Goal: Complete application form: Complete application form

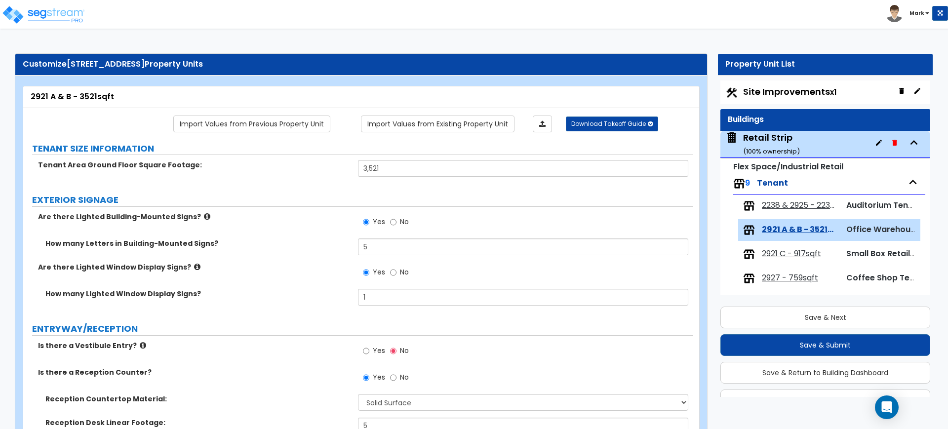
select select "2"
select select "1"
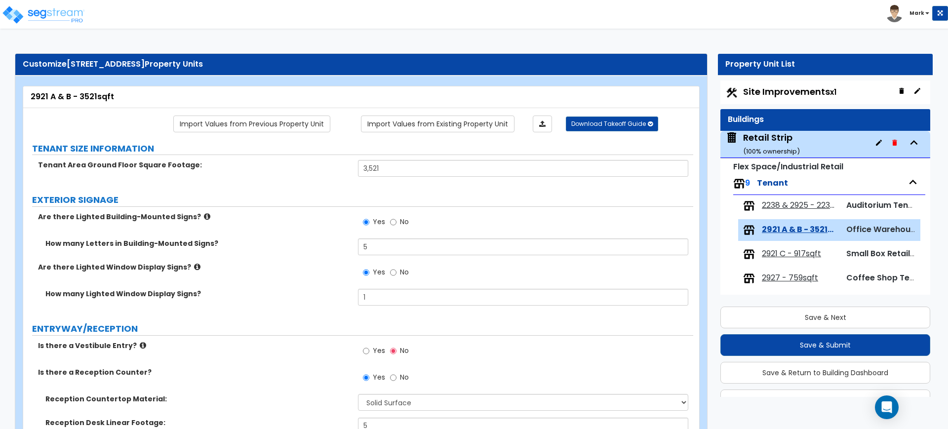
select select "2"
select select "1"
select select "6"
select select "1"
select select "4"
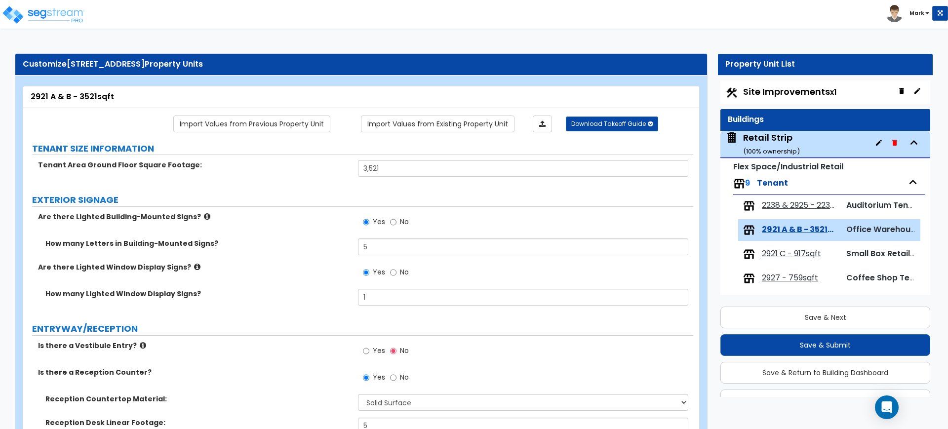
select select "5"
select select "1"
select select "2"
select select "1"
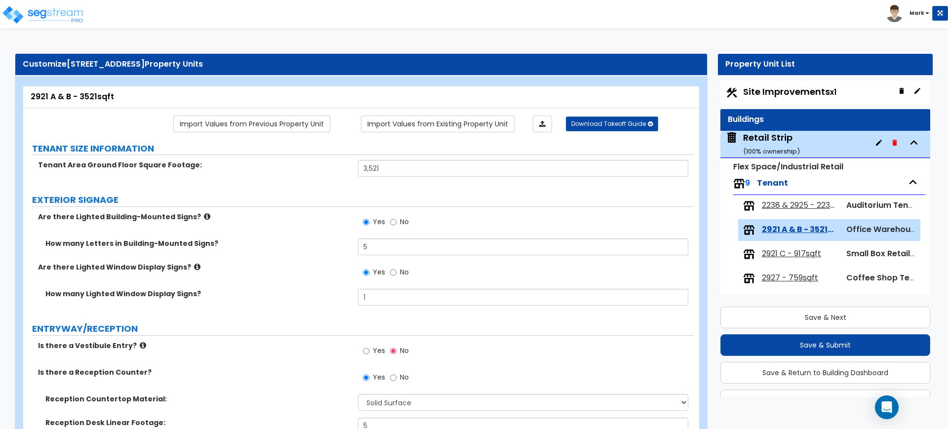
select select "1"
select select "2"
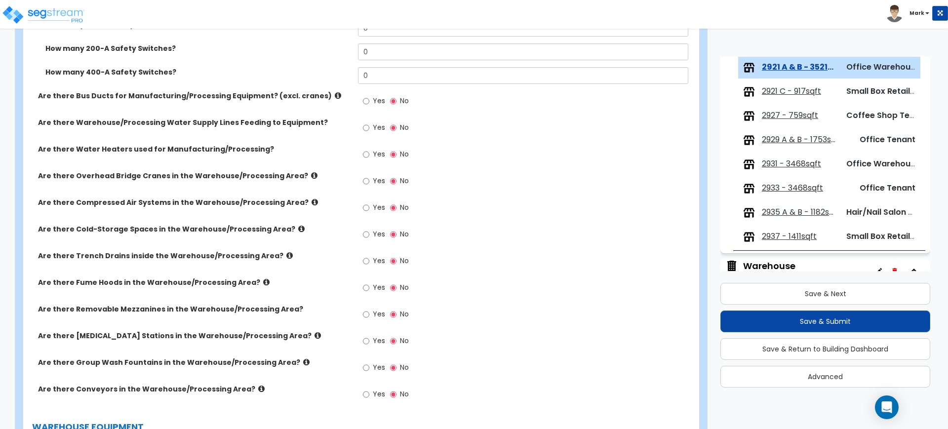
scroll to position [2900, 0]
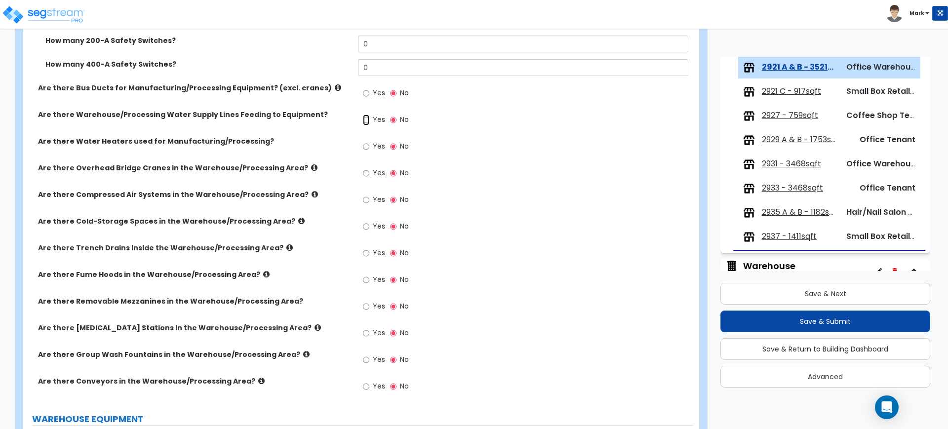
click at [365, 119] on input "Yes" at bounding box center [366, 120] width 6 height 11
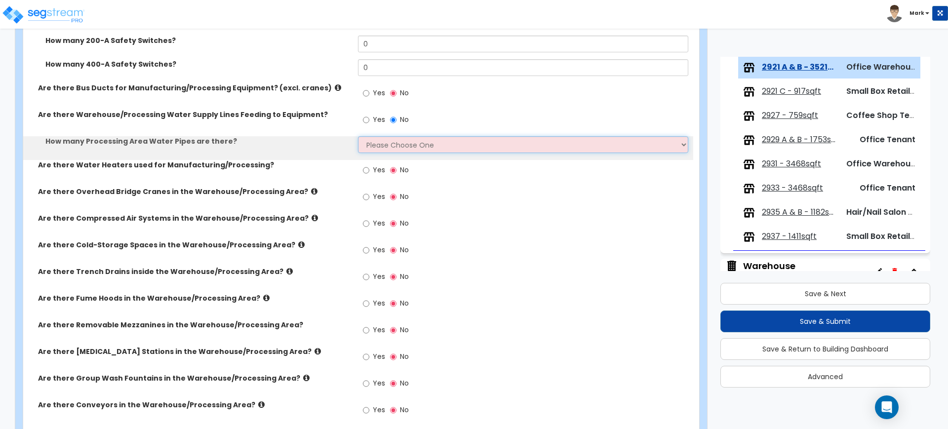
click at [390, 146] on select "Please Choose One I want to Enter the Linear Footage Please Estimate for Me" at bounding box center [523, 144] width 330 height 17
click at [358, 136] on select "Please Choose One I want to Enter the Linear Footage Please Estimate for Me" at bounding box center [523, 144] width 330 height 17
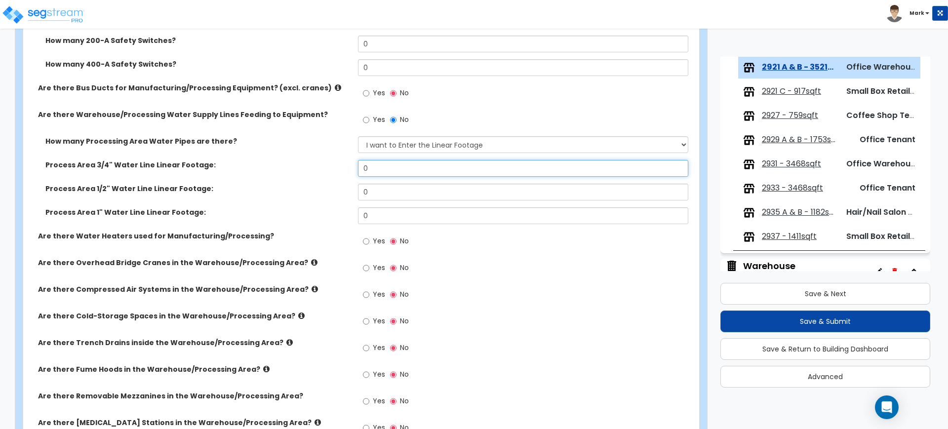
drag, startPoint x: 386, startPoint y: 170, endPoint x: 333, endPoint y: 168, distance: 53.4
click at [333, 168] on div "Process Area 3/4" Water Line Linear Footage: 0" at bounding box center [358, 172] width 670 height 24
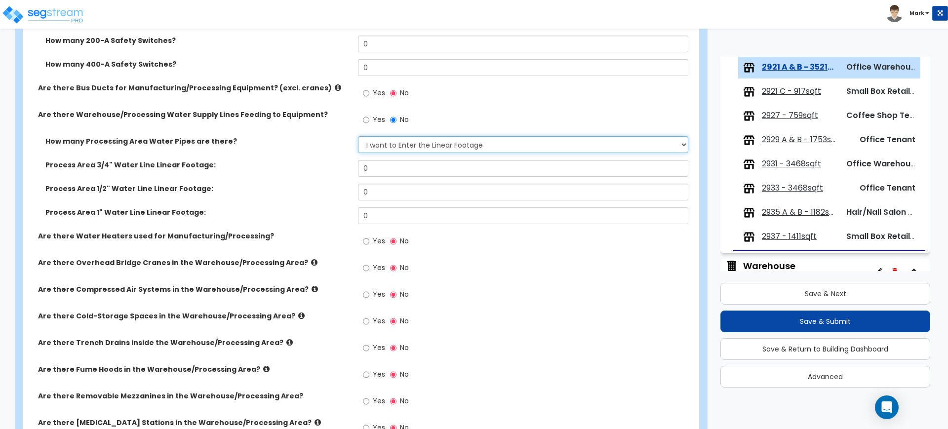
click at [385, 139] on select "Please Choose One I want to Enter the Linear Footage Please Estimate for Me" at bounding box center [523, 144] width 330 height 17
select select "2"
click at [358, 136] on select "Please Choose One I want to Enter the Linear Footage Please Estimate for Me" at bounding box center [523, 144] width 330 height 17
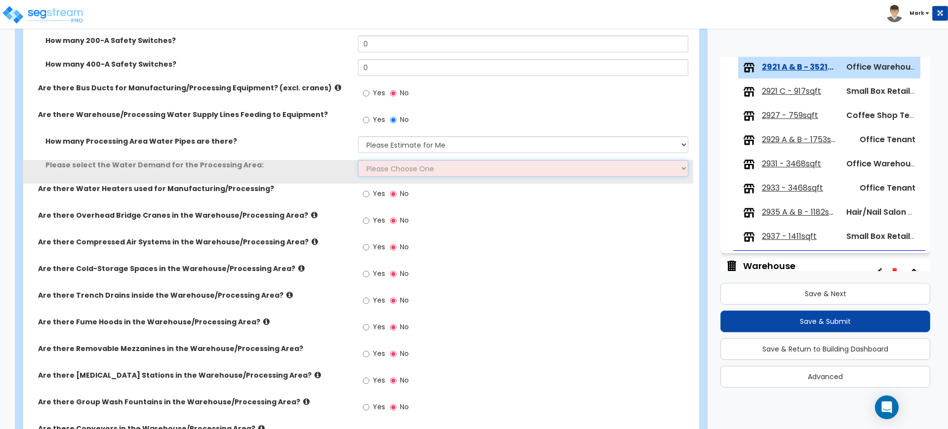
click at [385, 171] on select "Please Choose One Low Volume Mid Volume High Volume" at bounding box center [523, 168] width 330 height 17
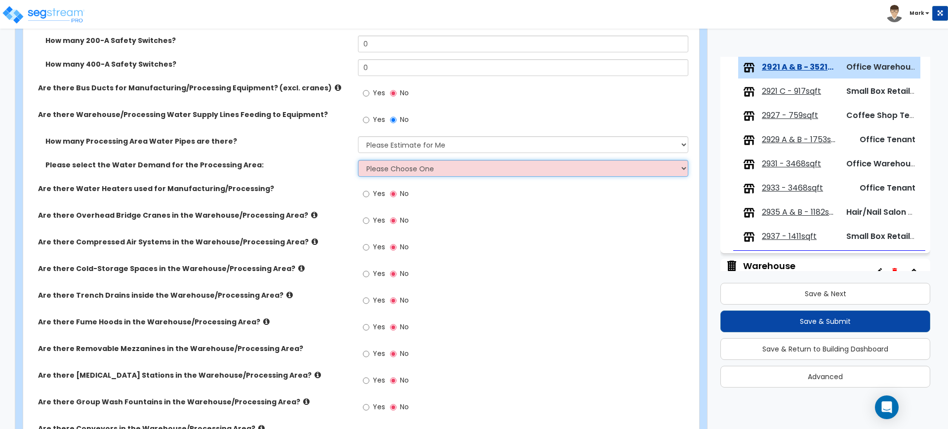
select select "1"
click at [358, 160] on select "Please Choose One Low Volume Mid Volume High Volume" at bounding box center [523, 168] width 330 height 17
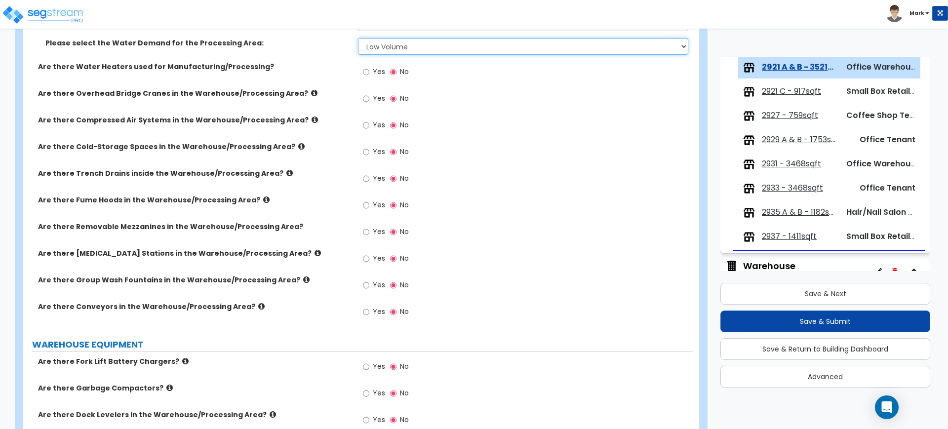
scroll to position [3023, 0]
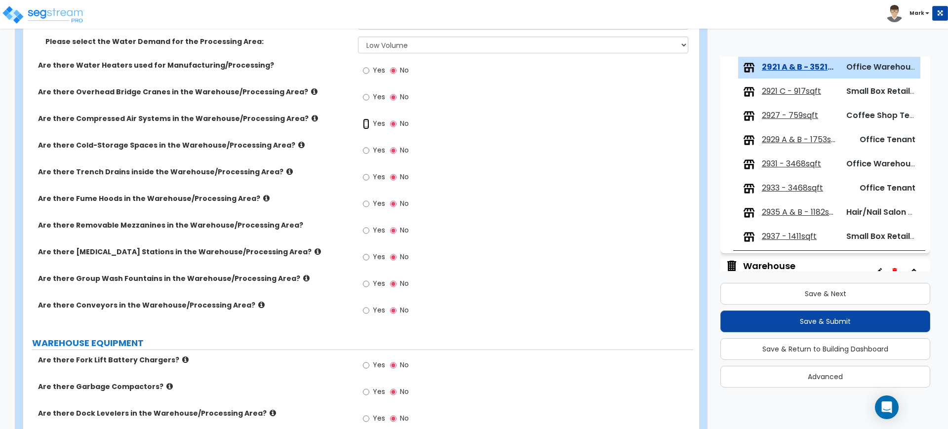
click at [368, 123] on input "Yes" at bounding box center [366, 123] width 6 height 11
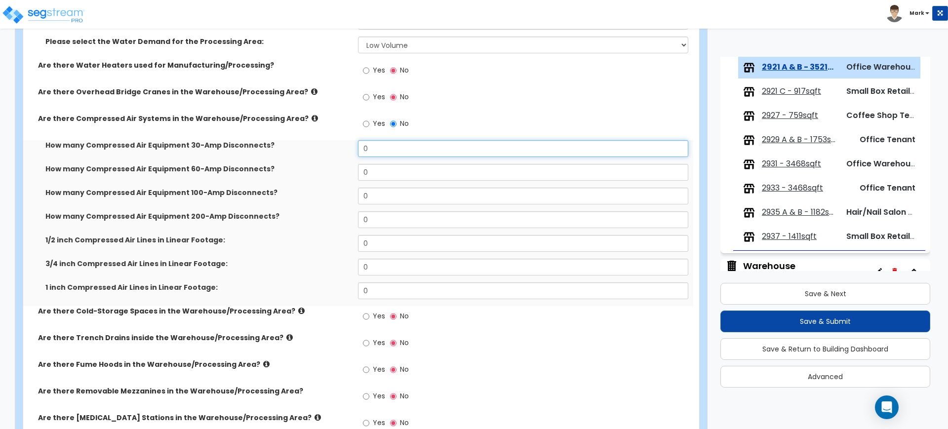
drag, startPoint x: 389, startPoint y: 146, endPoint x: 345, endPoint y: 140, distance: 44.3
click at [345, 140] on div "How many Compressed Air Equipment 30-Amp Disconnects? 0" at bounding box center [358, 152] width 670 height 24
type input "1"
drag, startPoint x: 360, startPoint y: 170, endPoint x: 342, endPoint y: 169, distance: 17.8
click at [342, 169] on div "How many Compressed Air Equipment 60-Amp Disconnects? 0" at bounding box center [358, 176] width 670 height 24
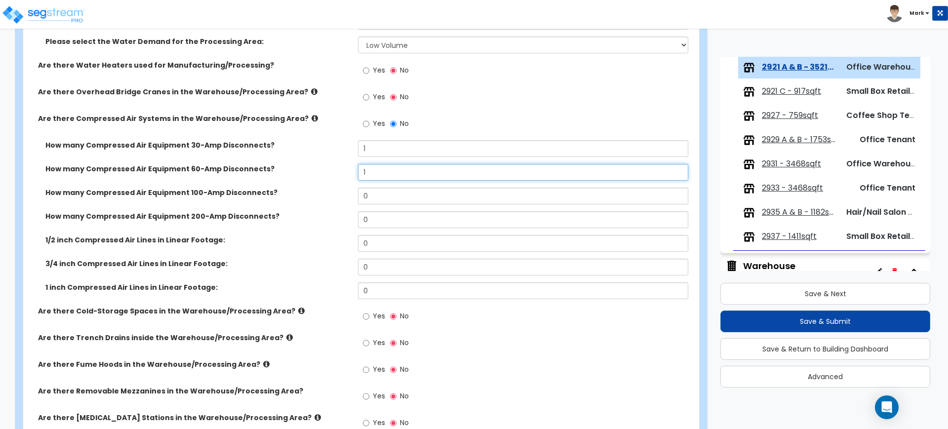
type input "1"
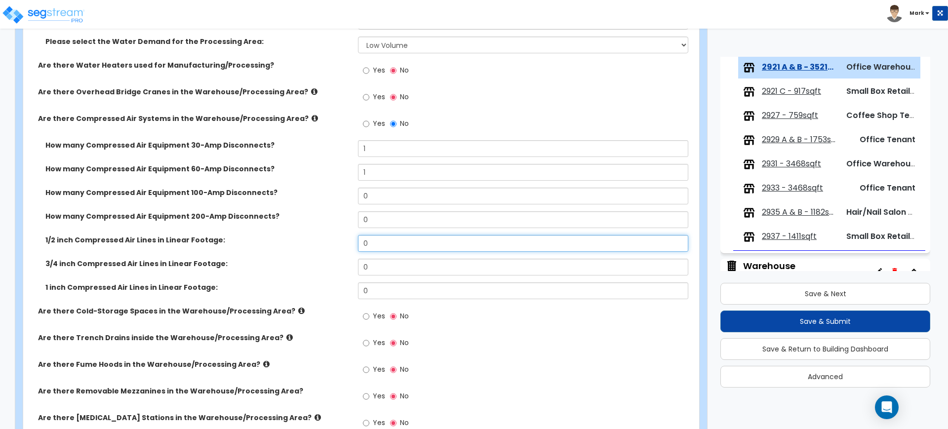
click at [370, 237] on input "0" at bounding box center [523, 243] width 330 height 17
drag, startPoint x: 370, startPoint y: 235, endPoint x: 331, endPoint y: 238, distance: 39.1
click at [334, 238] on div "1/2 inch Compressed Air Lines in Linear Footage: 0" at bounding box center [358, 247] width 670 height 24
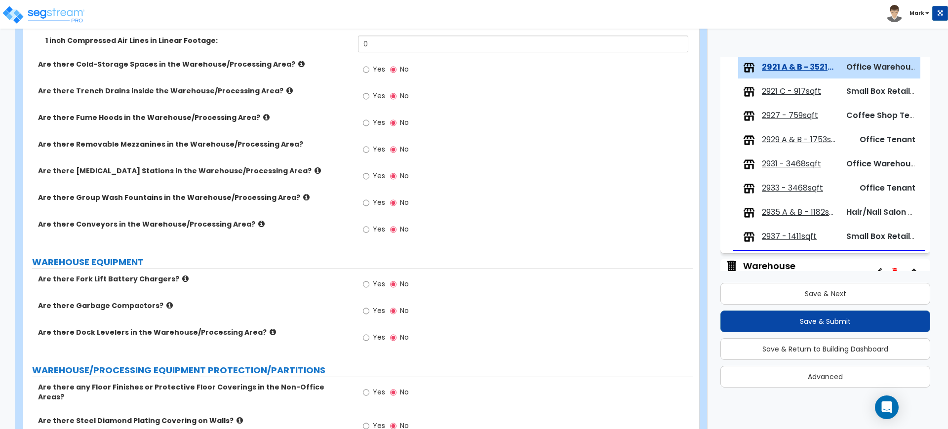
scroll to position [3332, 0]
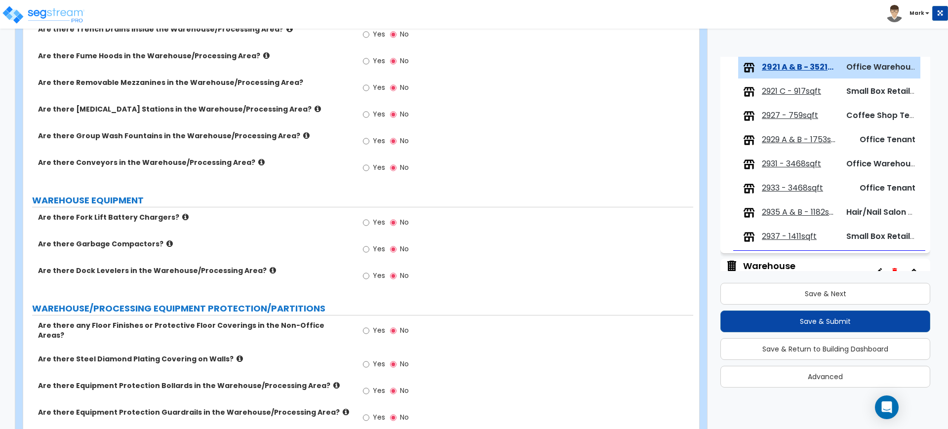
type input "60"
click at [365, 225] on input "Yes" at bounding box center [366, 222] width 6 height 11
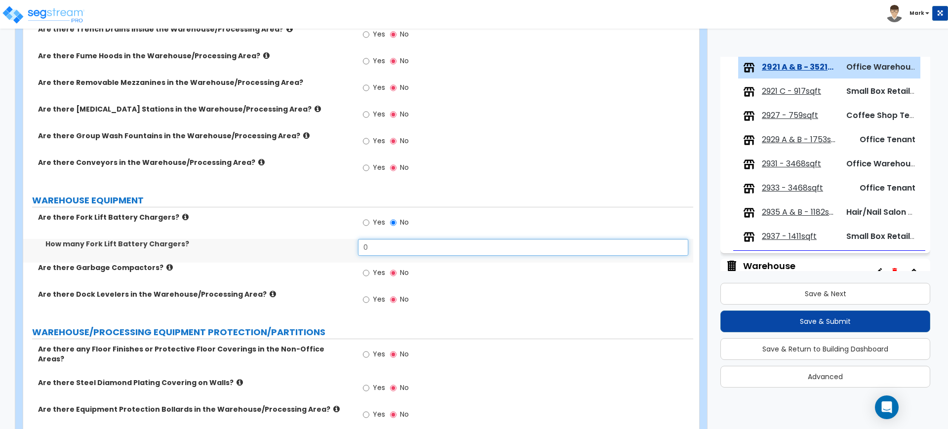
drag, startPoint x: 378, startPoint y: 247, endPoint x: 337, endPoint y: 247, distance: 40.5
click at [337, 247] on div "How many Fork Lift Battery Chargers? 0" at bounding box center [358, 251] width 670 height 24
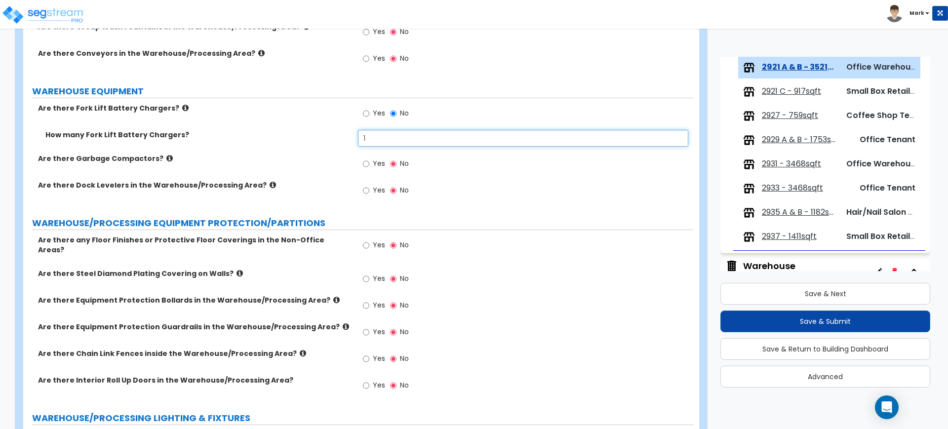
scroll to position [3455, 0]
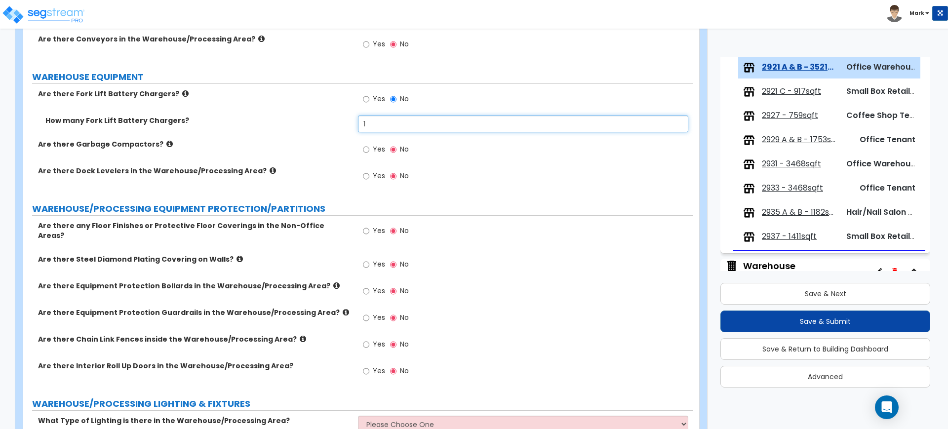
type input "1"
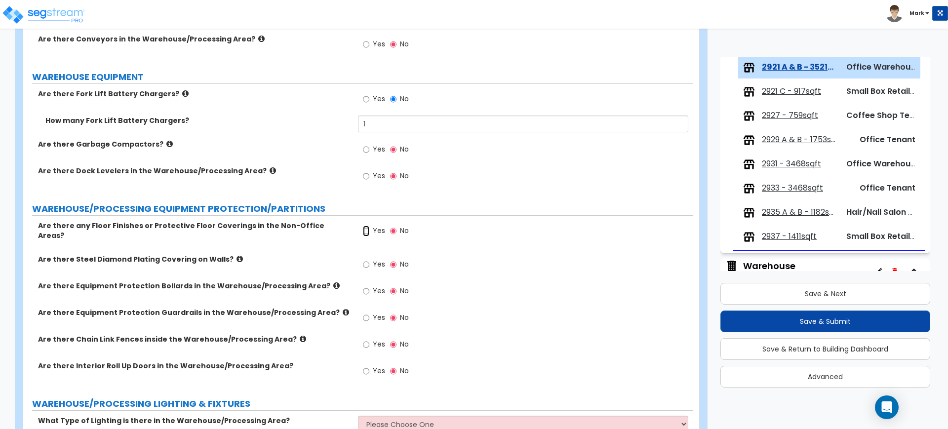
click at [368, 231] on input "Yes" at bounding box center [366, 231] width 6 height 11
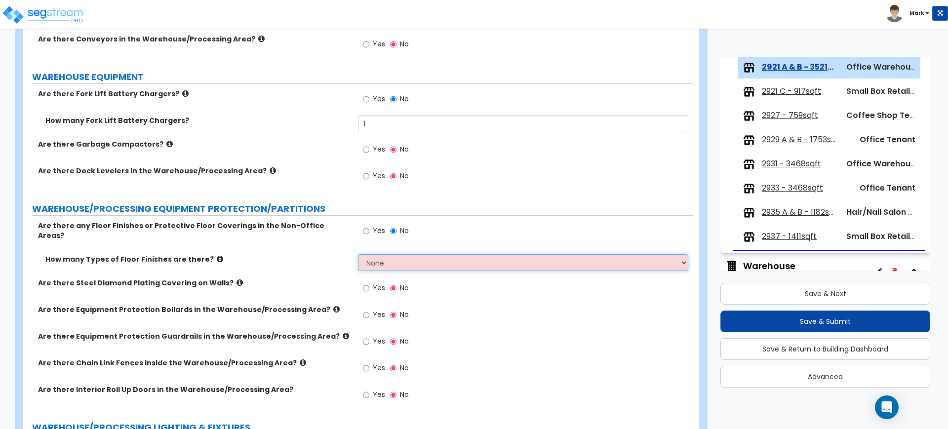
click at [384, 255] on select "None 1 2 3 4" at bounding box center [523, 262] width 330 height 17
click at [358, 254] on select "None 1 2 3 4" at bounding box center [523, 262] width 330 height 17
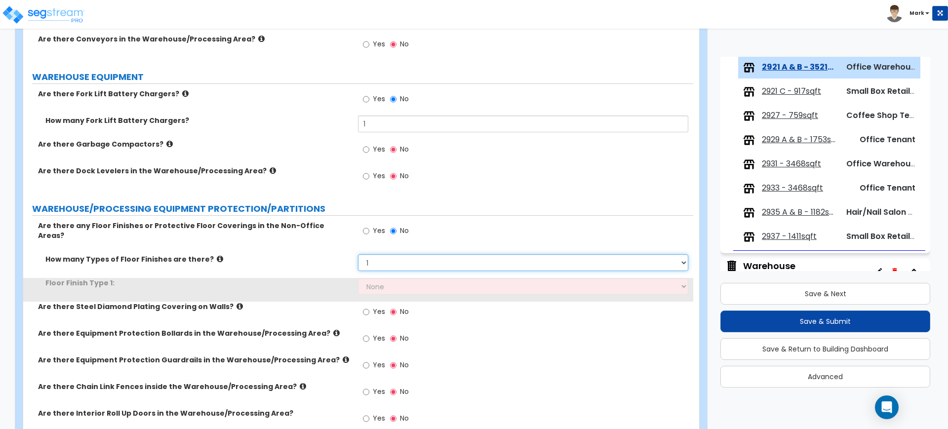
click at [382, 260] on select "None 1 2 3 4" at bounding box center [523, 262] width 330 height 17
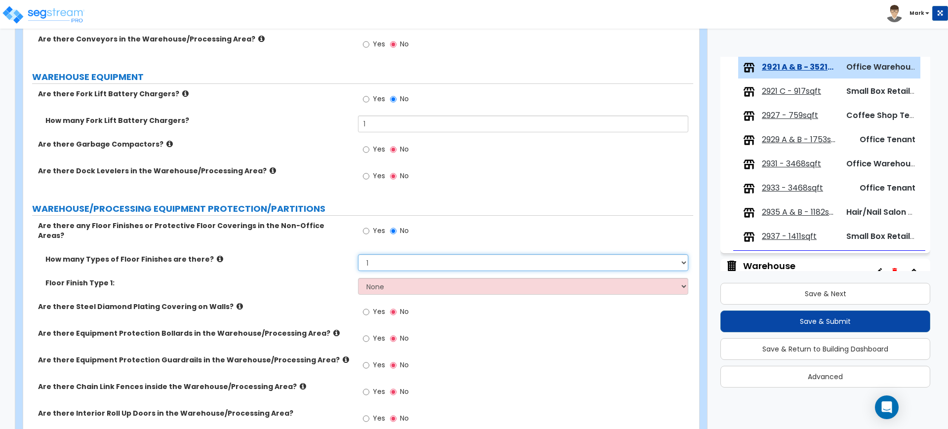
select select "2"
click at [358, 254] on select "None 1 2 3 4" at bounding box center [523, 262] width 330 height 17
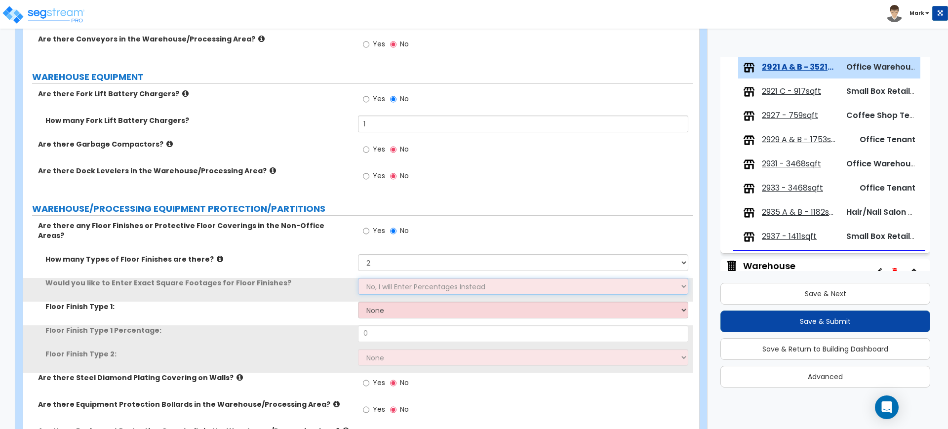
click at [386, 280] on select "No, I will Enter Percentages Instead Yes, I will Enter Exact Square Footages" at bounding box center [523, 286] width 330 height 17
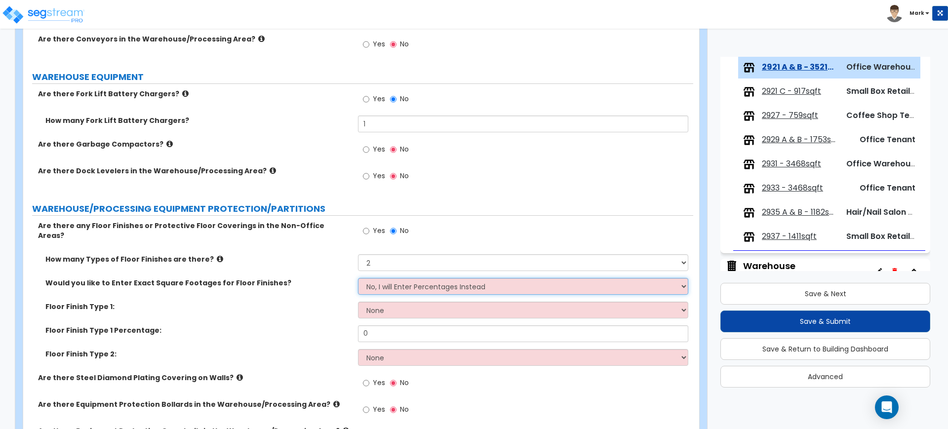
click at [358, 278] on select "No, I will Enter Percentages Instead Yes, I will Enter Exact Square Footages" at bounding box center [523, 286] width 330 height 17
click at [391, 302] on select "None Ceramic Tile Flooring Hardwood Flooring Resilient Laminate Flooring Vinyl …" at bounding box center [523, 310] width 330 height 17
select select "10"
click at [358, 302] on select "None Ceramic Tile Flooring Hardwood Flooring Resilient Laminate Flooring Vinyl …" at bounding box center [523, 310] width 330 height 17
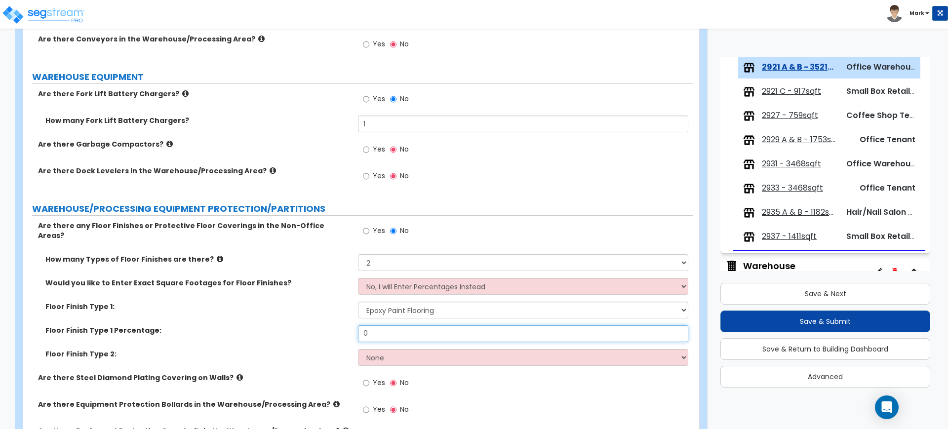
drag, startPoint x: 393, startPoint y: 327, endPoint x: 311, endPoint y: 322, distance: 82.1
click at [311, 325] on div "Floor Finish Type 1 Percentage: 0" at bounding box center [358, 337] width 670 height 24
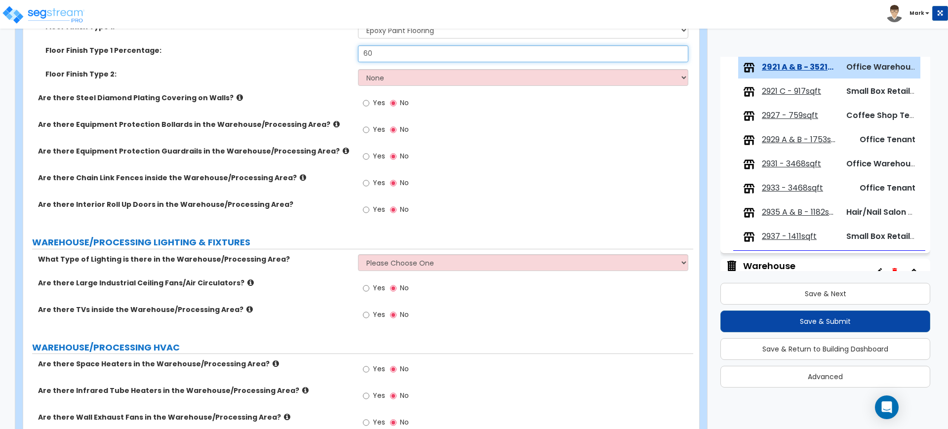
scroll to position [3764, 0]
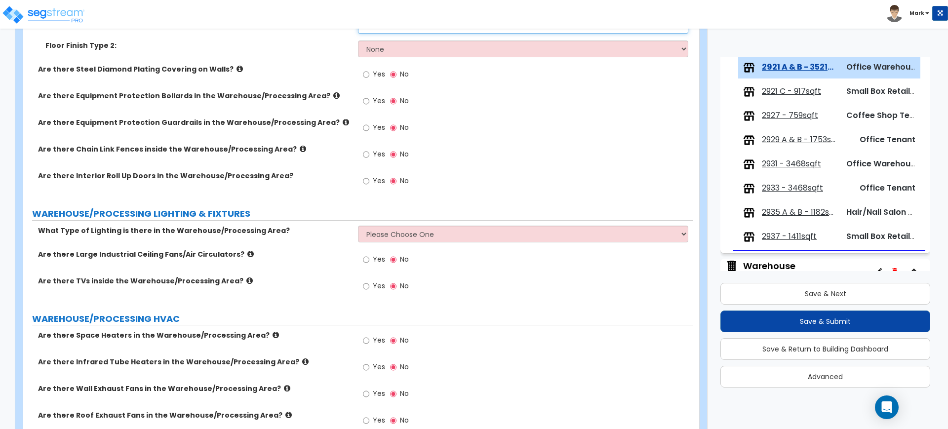
type input "60"
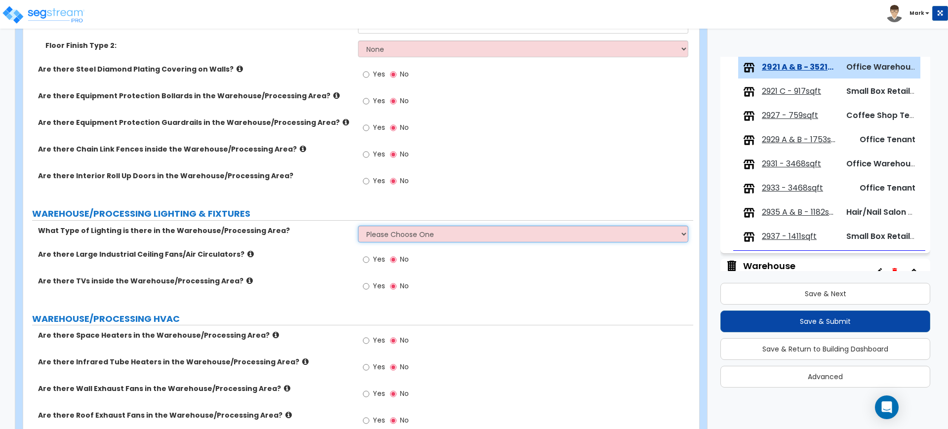
click at [410, 229] on select "Please Choose One High Bay Round Fixtures High Bay Fluorescent Tube Lighting Hi…" at bounding box center [523, 234] width 330 height 17
select select "1"
click at [358, 226] on select "Please Choose One High Bay Round Fixtures High Bay Fluorescent Tube Lighting Hi…" at bounding box center [523, 234] width 330 height 17
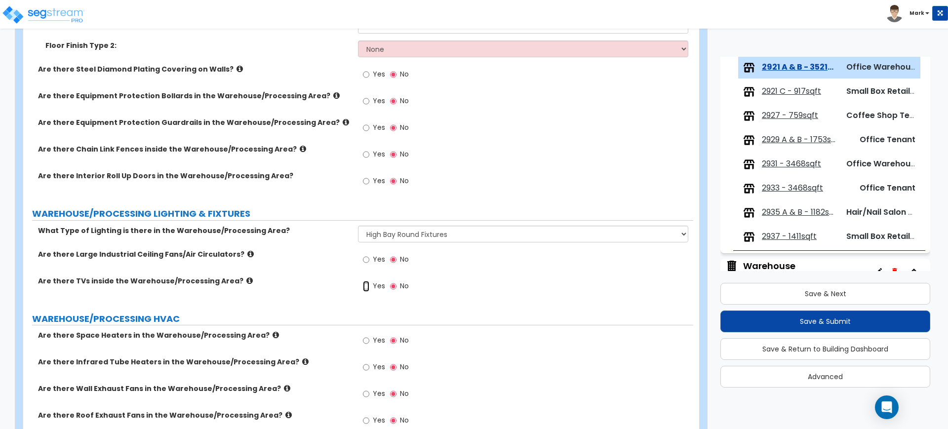
click at [364, 281] on input "Yes" at bounding box center [366, 286] width 6 height 11
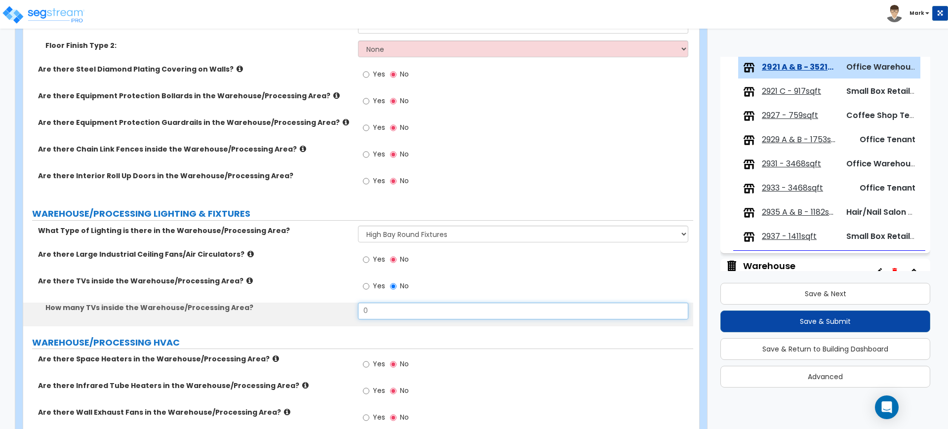
drag, startPoint x: 389, startPoint y: 298, endPoint x: 346, endPoint y: 302, distance: 44.1
click at [347, 303] on div "How many TVs inside the Warehouse/Processing Area? 0" at bounding box center [358, 315] width 670 height 24
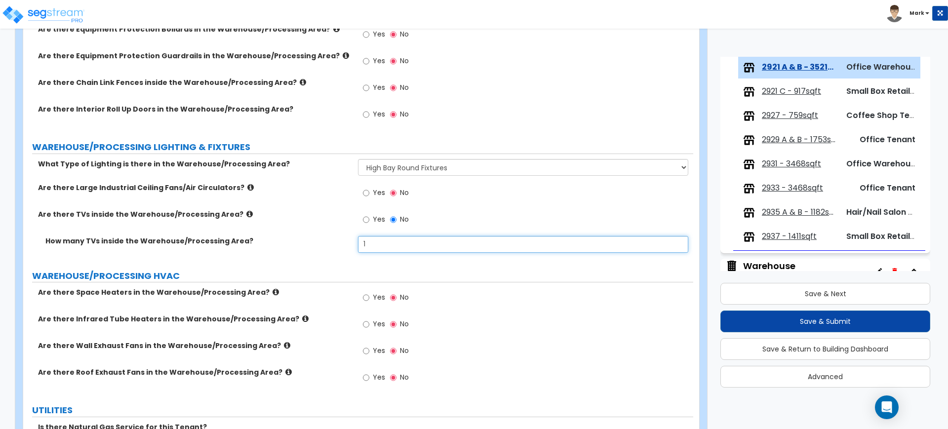
scroll to position [3887, 0]
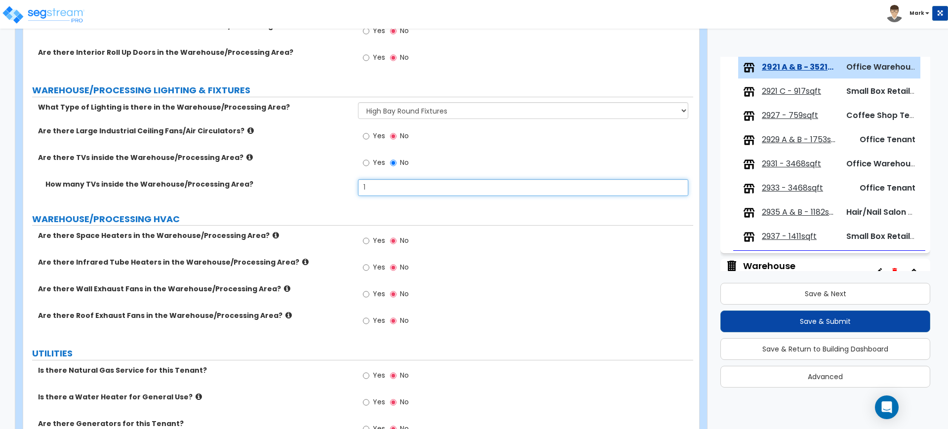
type input "1"
click at [367, 235] on input "Yes" at bounding box center [366, 240] width 6 height 11
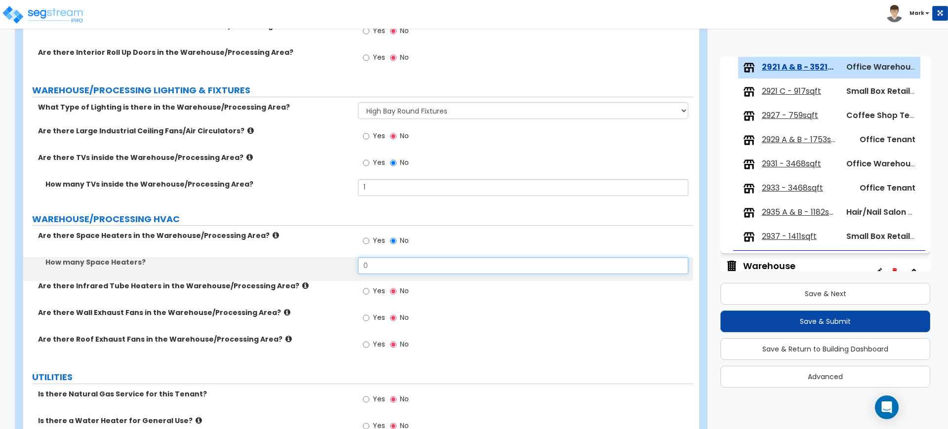
drag, startPoint x: 380, startPoint y: 258, endPoint x: 314, endPoint y: 262, distance: 65.8
click at [314, 262] on div "How many Space Heaters? 0" at bounding box center [358, 269] width 670 height 24
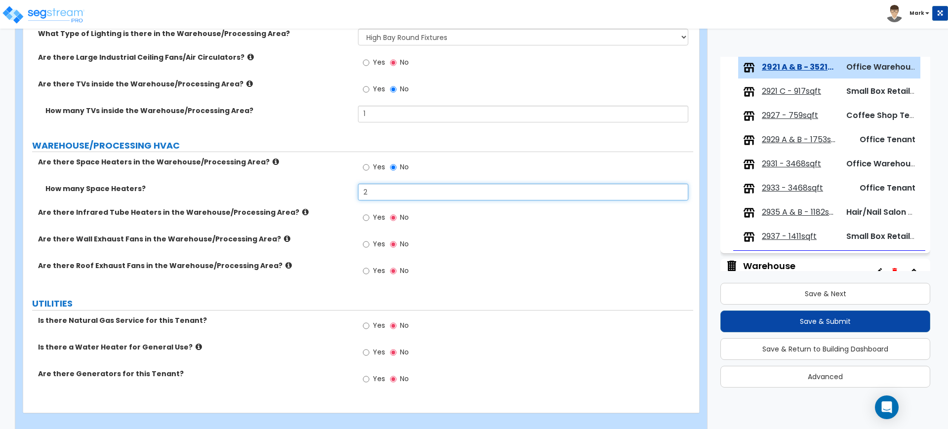
scroll to position [3966, 0]
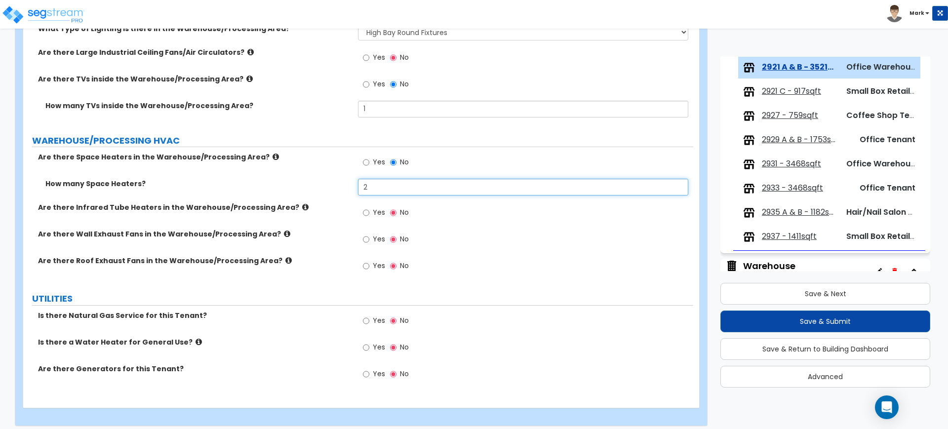
type input "2"
click at [363, 315] on input "Yes" at bounding box center [366, 320] width 6 height 11
click at [367, 342] on input "Yes" at bounding box center [366, 347] width 6 height 11
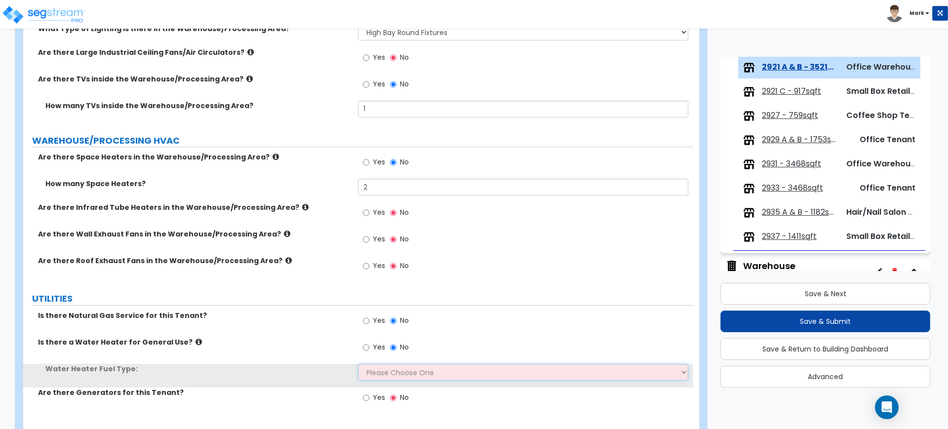
click at [388, 364] on select "Please Choose One Gas Electric" at bounding box center [523, 372] width 330 height 17
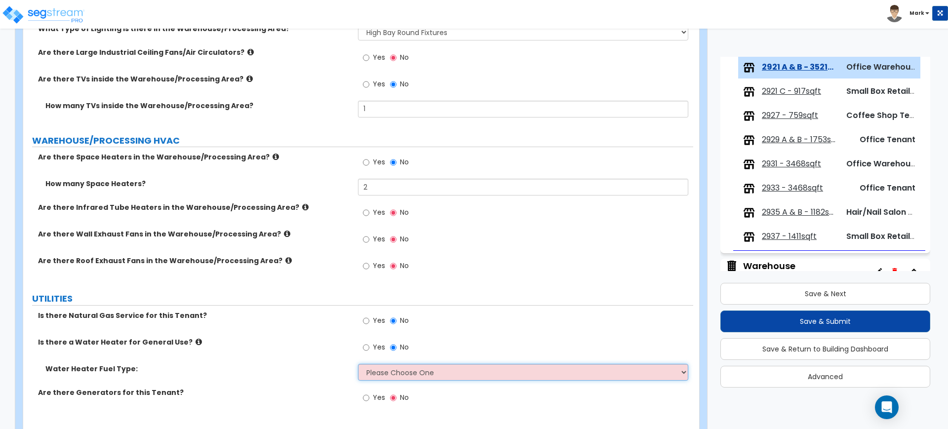
select select "2"
click at [358, 364] on select "Please Choose One Gas Electric" at bounding box center [523, 372] width 330 height 17
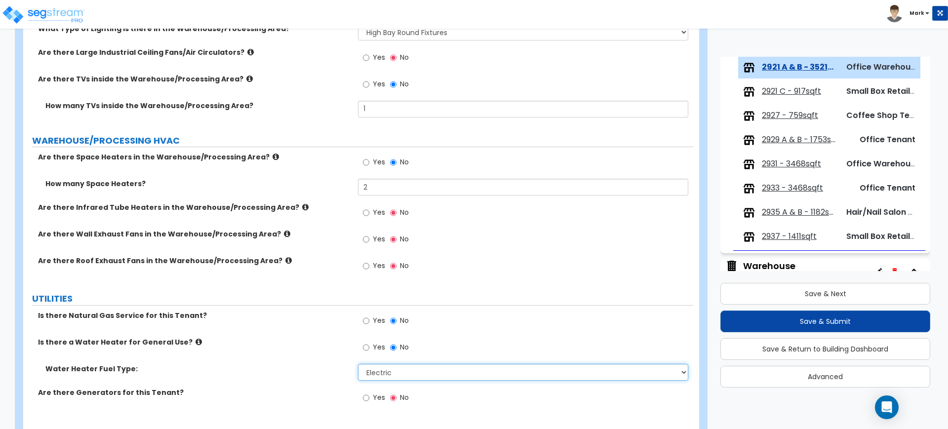
scroll to position [3989, 0]
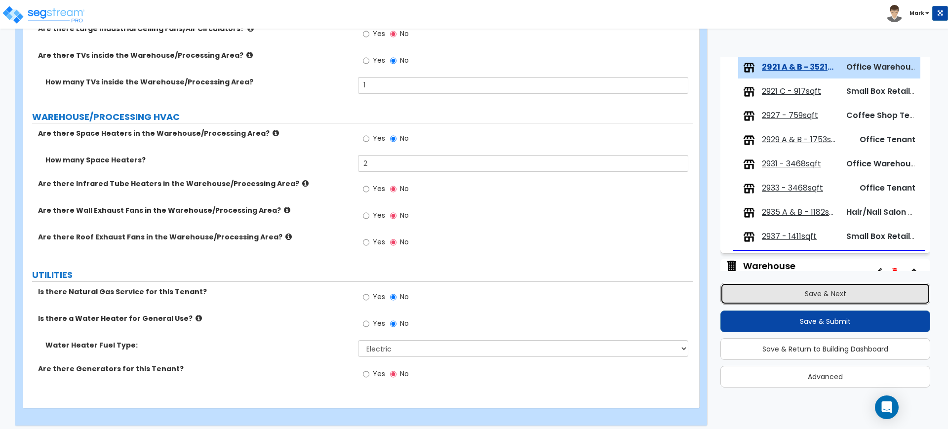
click at [764, 294] on button "Save & Next" at bounding box center [825, 294] width 210 height 22
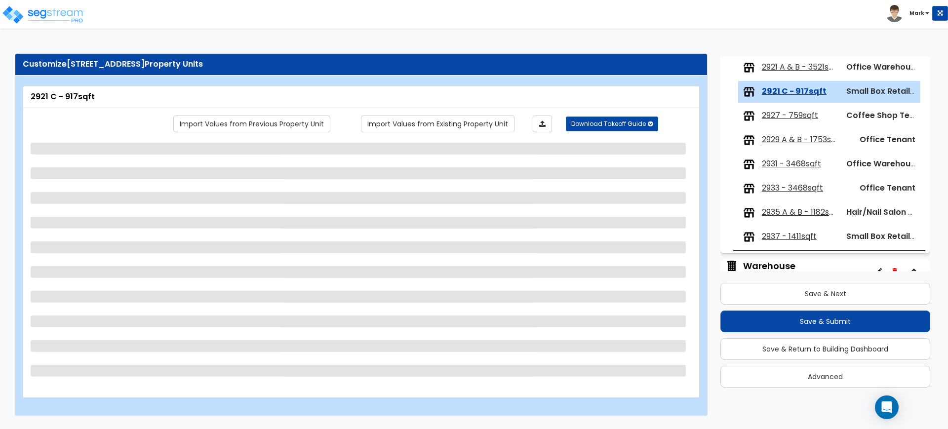
scroll to position [163, 0]
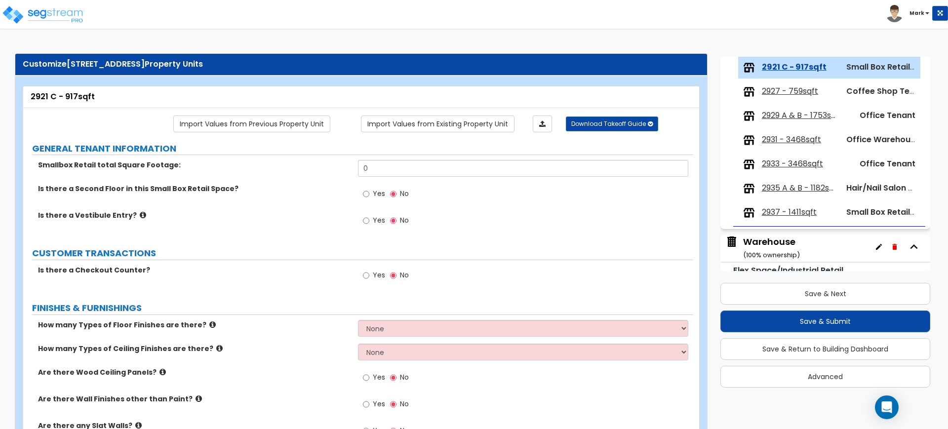
click at [794, 140] on span "2931 - 3468sqft" at bounding box center [791, 139] width 59 height 11
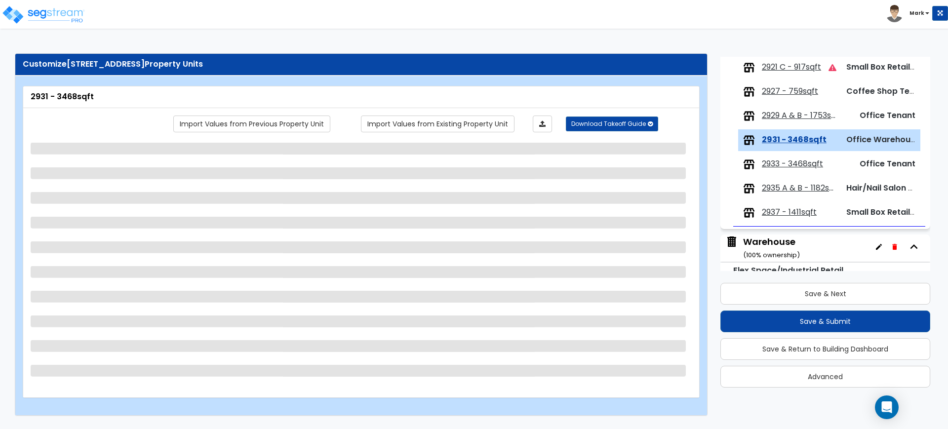
scroll to position [235, 0]
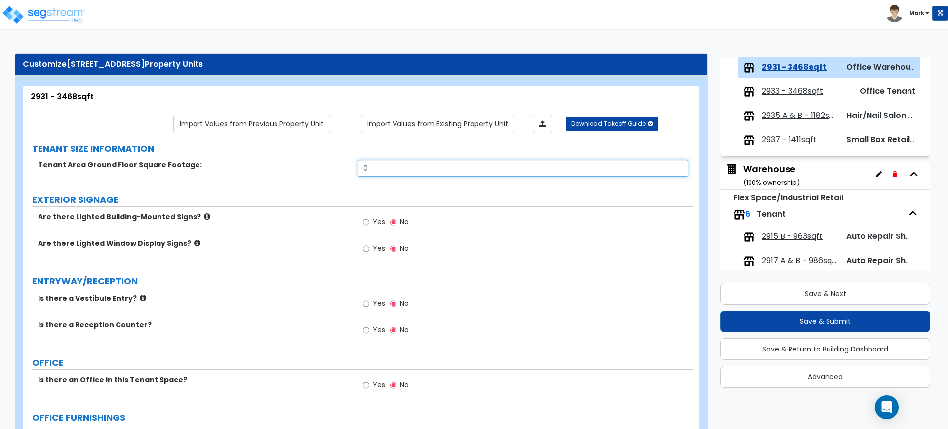
drag, startPoint x: 308, startPoint y: 168, endPoint x: 285, endPoint y: 170, distance: 22.8
click at [285, 170] on div "Tenant Area Ground Floor Square Footage: 0" at bounding box center [358, 172] width 670 height 24
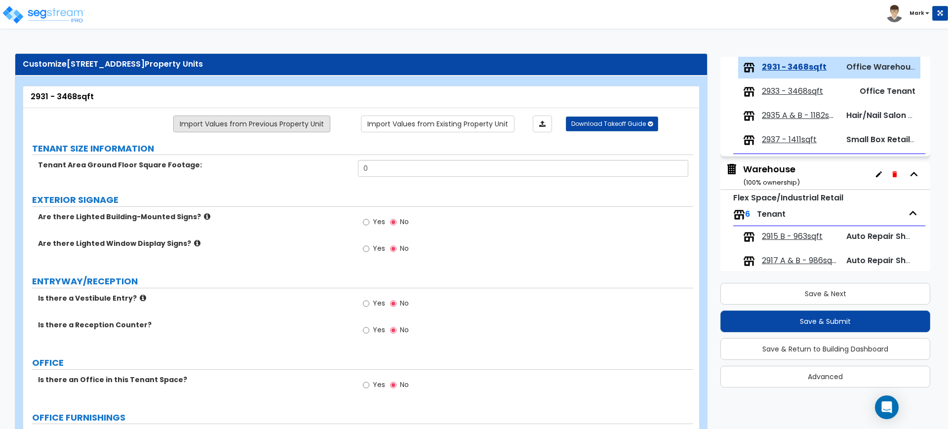
click at [304, 122] on link "Import Values from Previous Property Unit" at bounding box center [251, 124] width 157 height 17
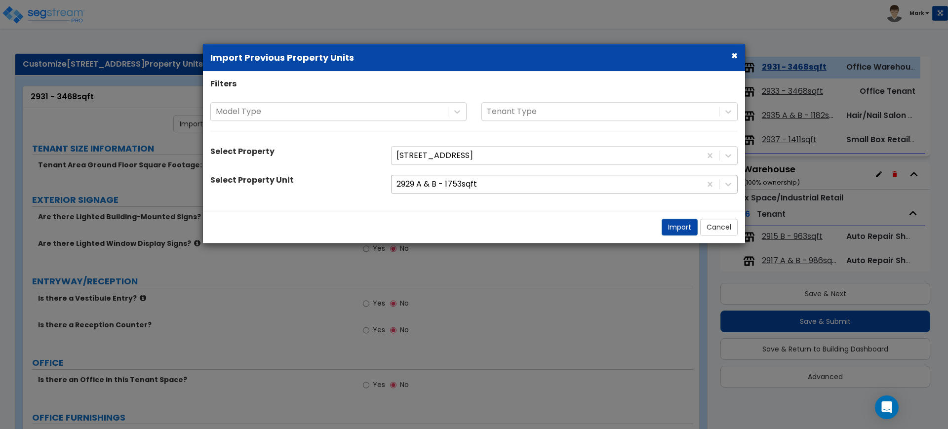
click at [513, 187] on div at bounding box center [546, 184] width 300 height 13
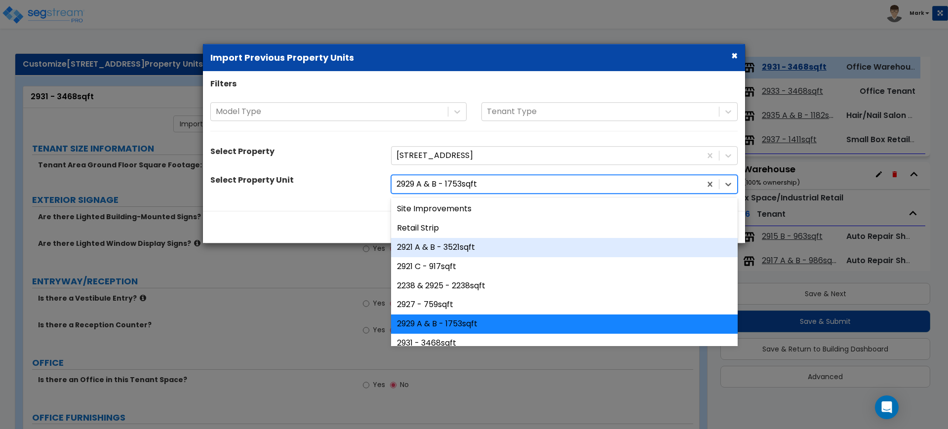
click at [462, 244] on div "2921 A & B - 3521sqft" at bounding box center [564, 247] width 347 height 19
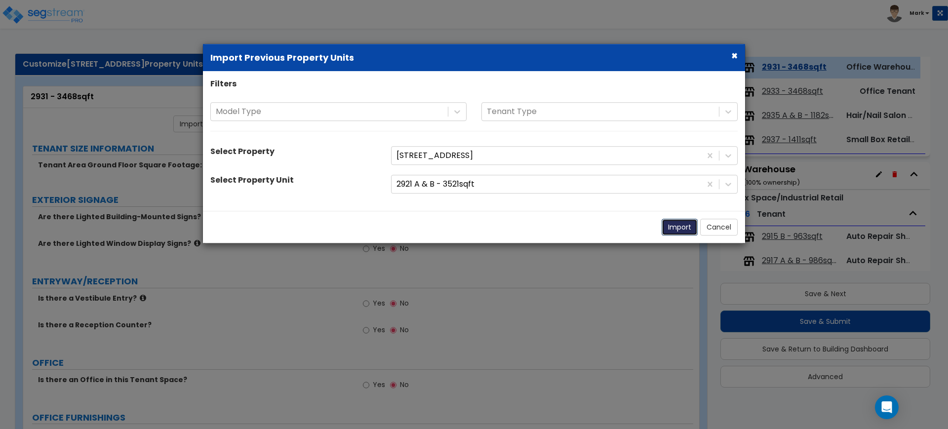
click at [681, 226] on button "Import" at bounding box center [679, 227] width 36 height 17
type input "3521"
radio input "true"
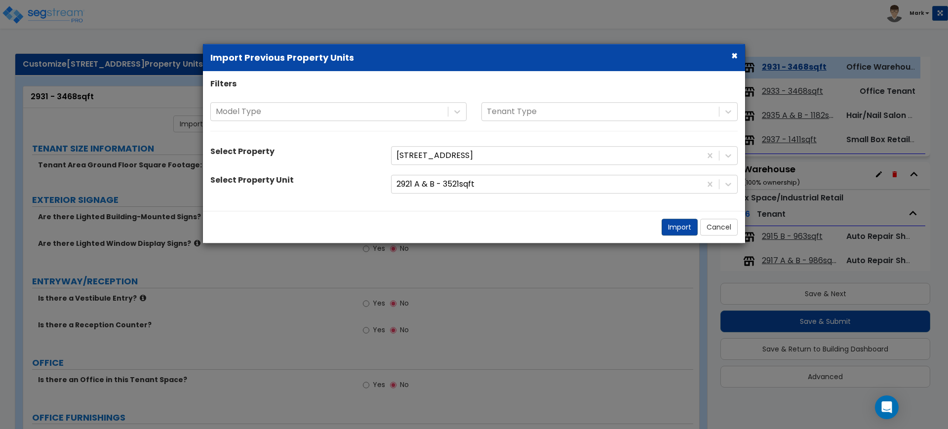
radio input "true"
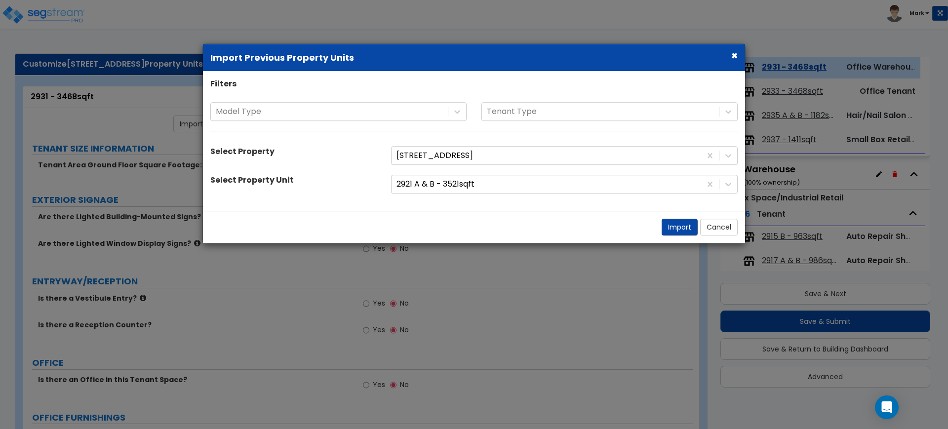
radio input "true"
type input "6"
type input "4"
radio input "true"
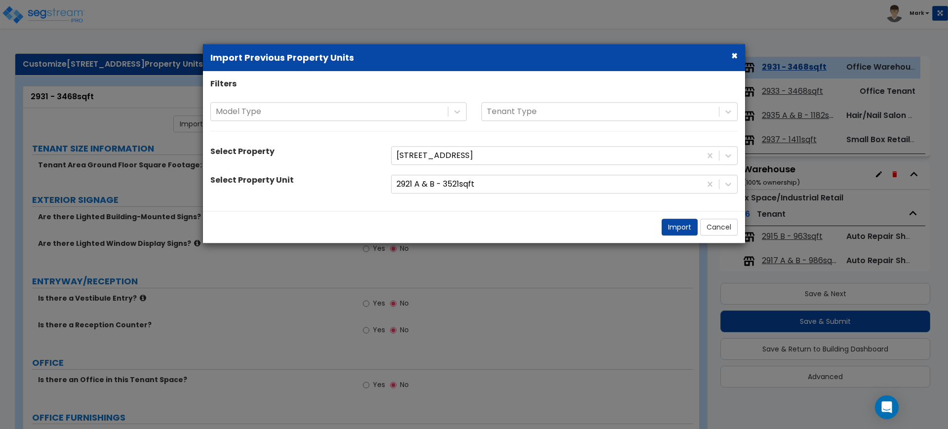
radio input "true"
select select "1"
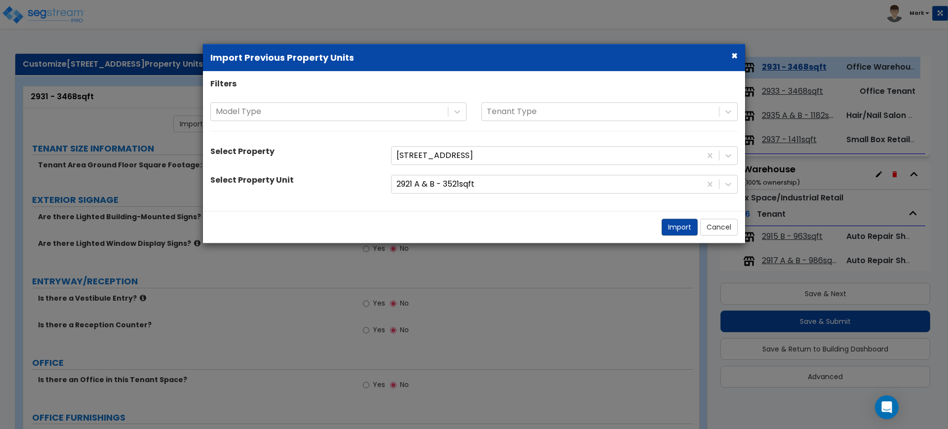
radio input "true"
select select "2"
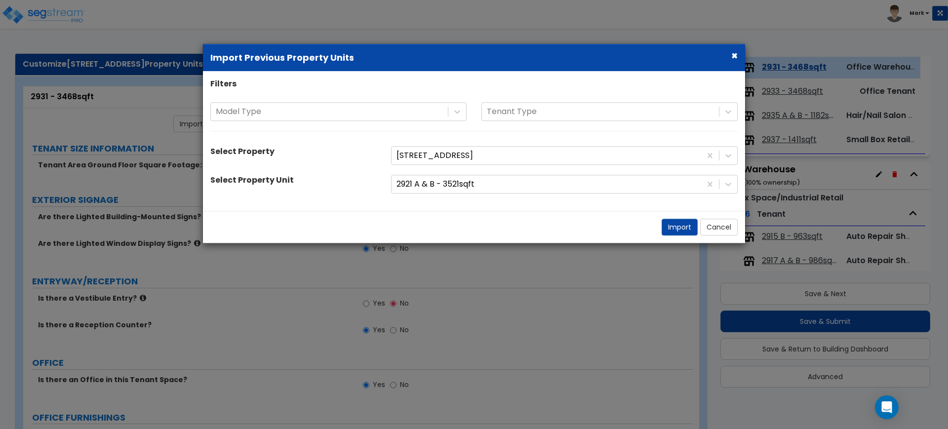
select select "1"
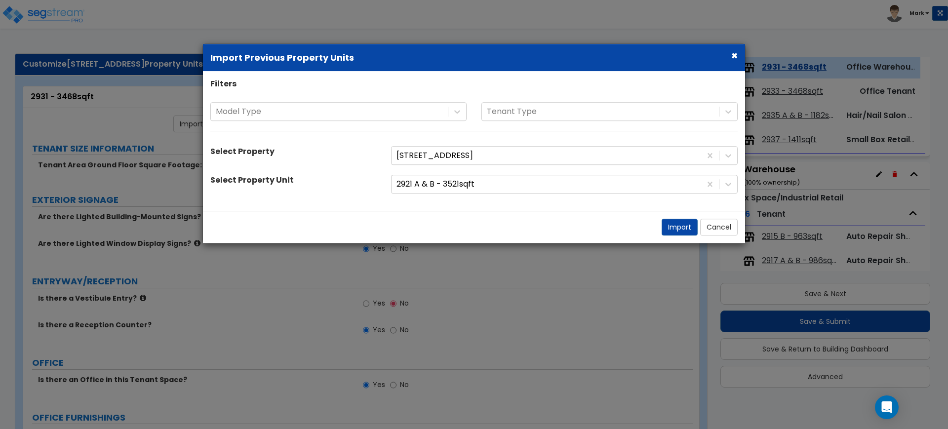
select select "2"
select select "6"
select select "1"
select select "4"
select select "5"
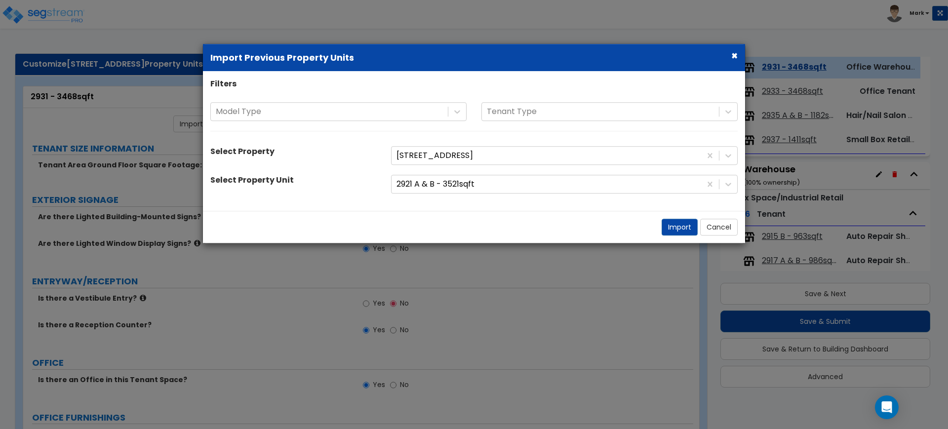
select select "1"
select select "2"
select select "1"
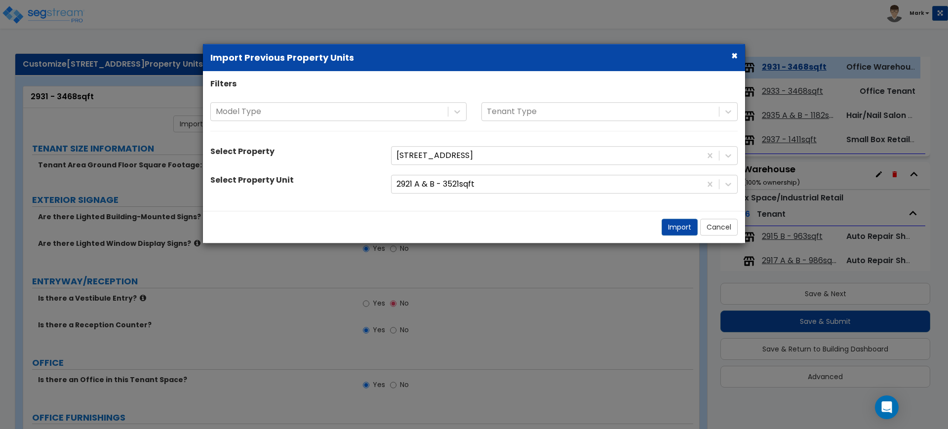
select select "1"
select select "2"
select select "1"
select select "2"
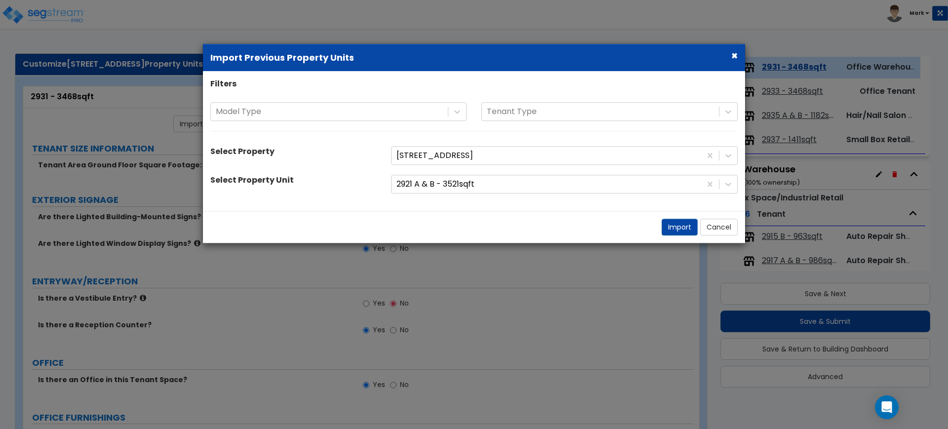
select select "10"
select select "2"
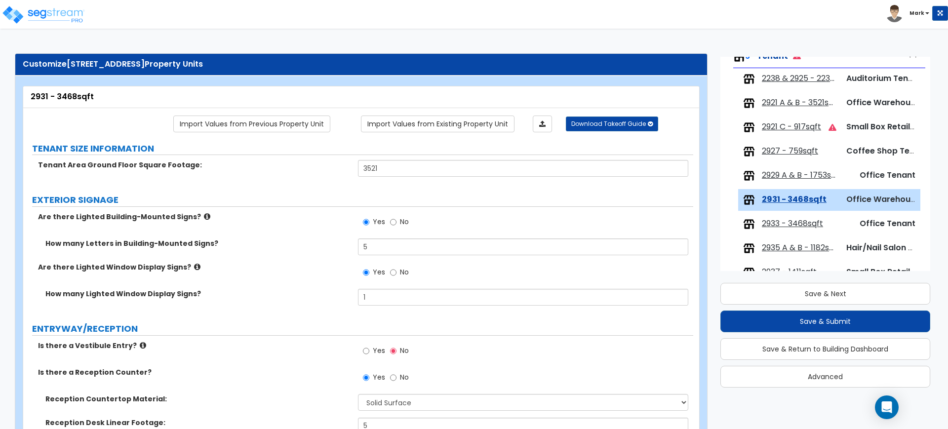
scroll to position [97, 0]
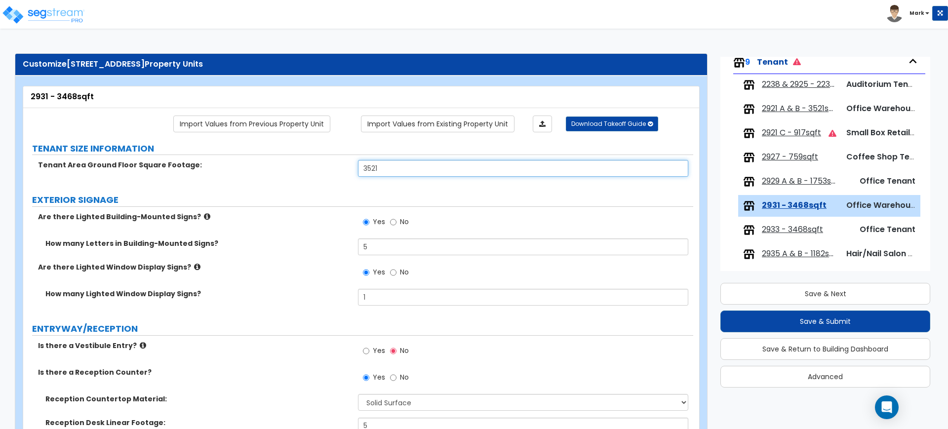
drag, startPoint x: 390, startPoint y: 165, endPoint x: 255, endPoint y: 165, distance: 135.7
click at [255, 165] on div "Tenant Area Ground Floor Square Footage: 3521" at bounding box center [358, 172] width 670 height 24
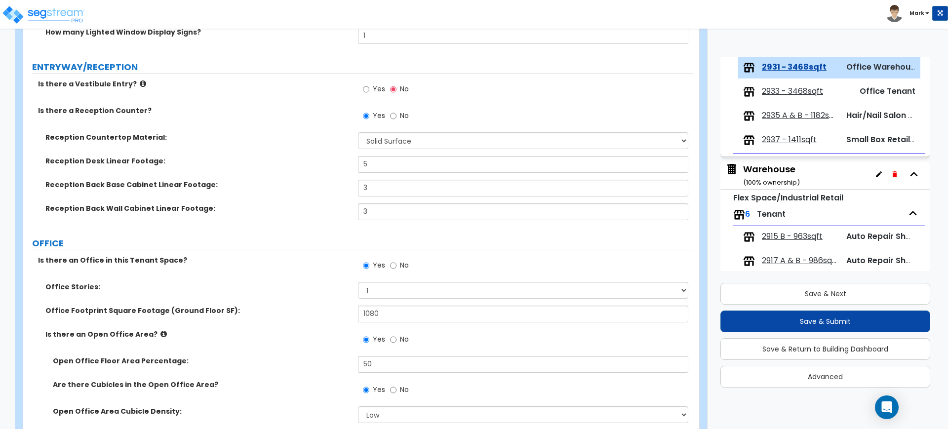
scroll to position [370, 0]
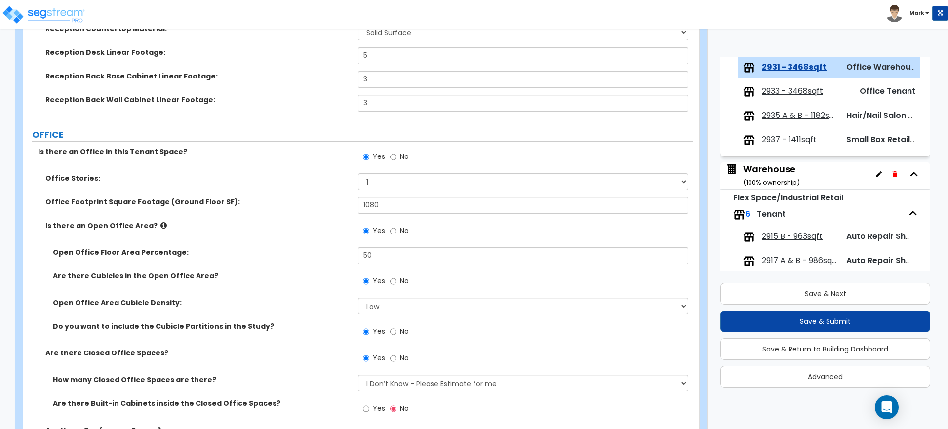
type input "3,468"
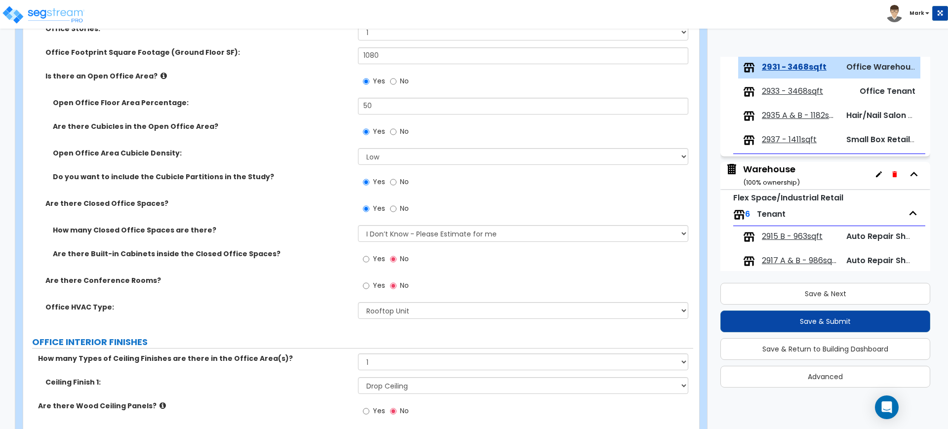
scroll to position [494, 0]
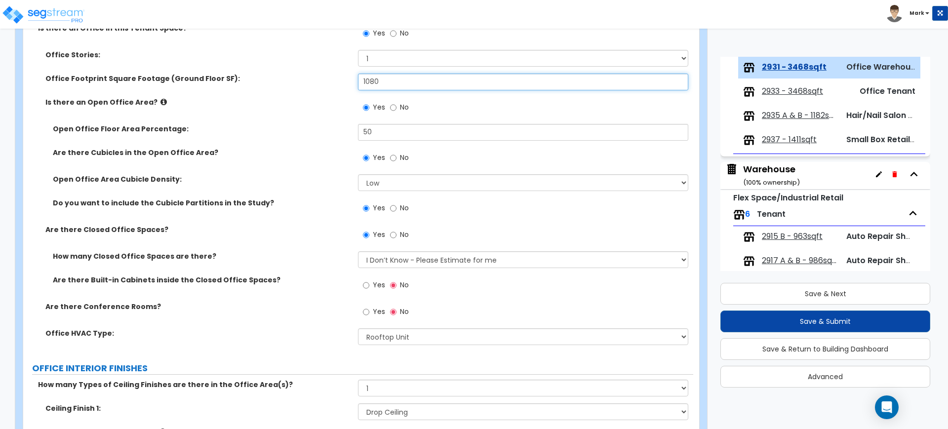
drag, startPoint x: 391, startPoint y: 86, endPoint x: 349, endPoint y: 83, distance: 42.1
click at [349, 83] on div "Office Footprint Square Footage (Ground Floor SF): 1080" at bounding box center [358, 86] width 670 height 24
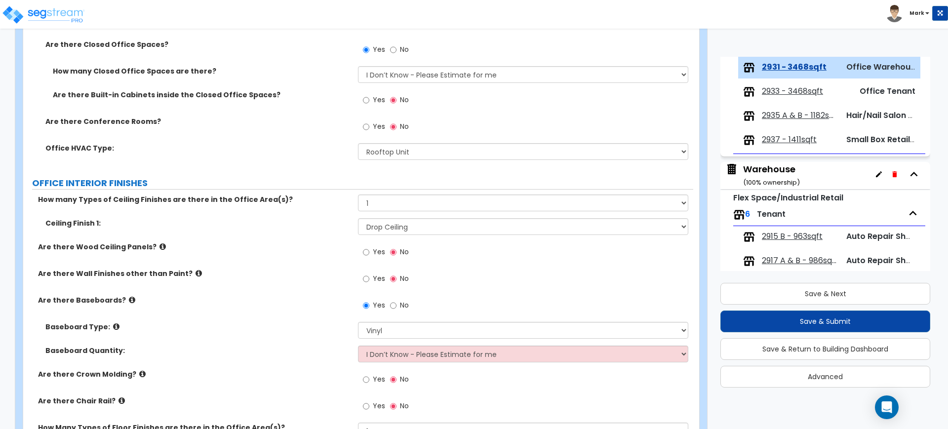
scroll to position [740, 0]
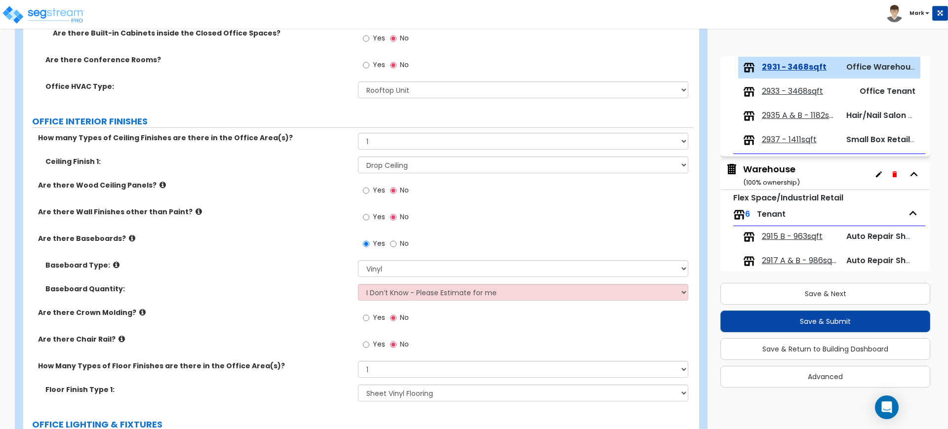
type input "1,450"
click at [394, 266] on select "Please Choose One Wood Vinyl Carpet Tile" at bounding box center [523, 268] width 330 height 17
select select "1"
click at [358, 260] on select "Please Choose One Wood Vinyl Carpet Tile" at bounding box center [523, 268] width 330 height 17
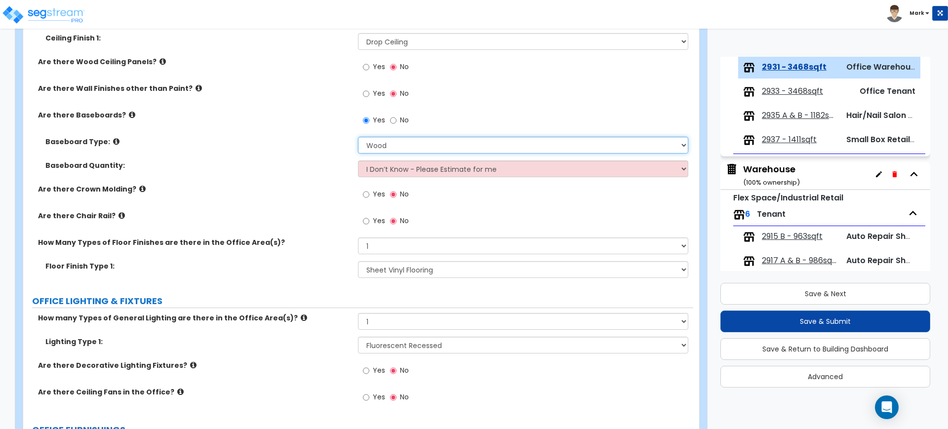
scroll to position [925, 0]
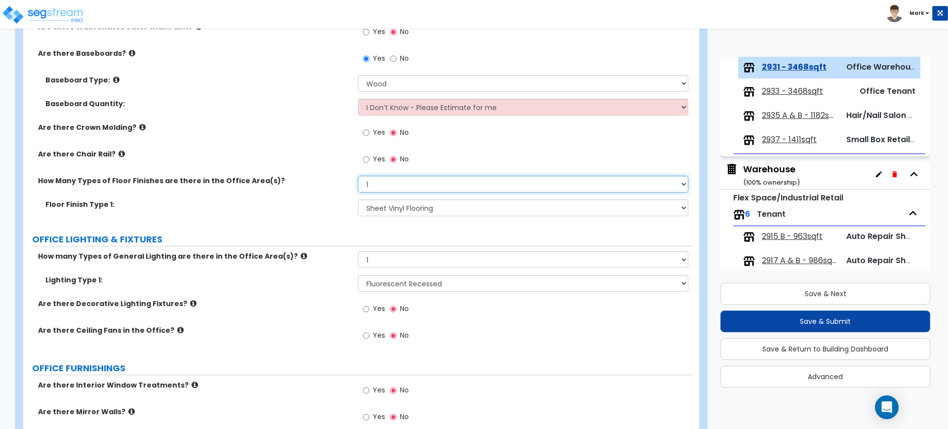
click at [386, 184] on select "None 1 2 3" at bounding box center [523, 184] width 330 height 17
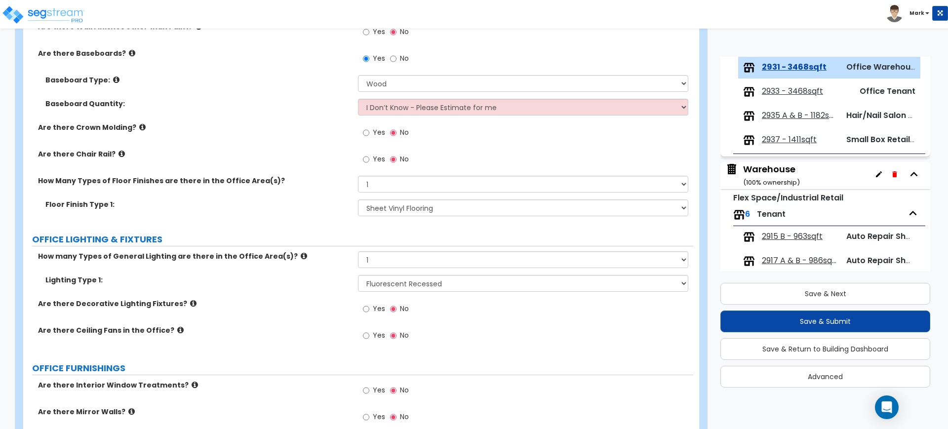
click at [278, 223] on div "Floor Finish Type 1: None Tile Flooring Hardwood Flooring Resilient Laminate Fl…" at bounding box center [358, 211] width 670 height 24
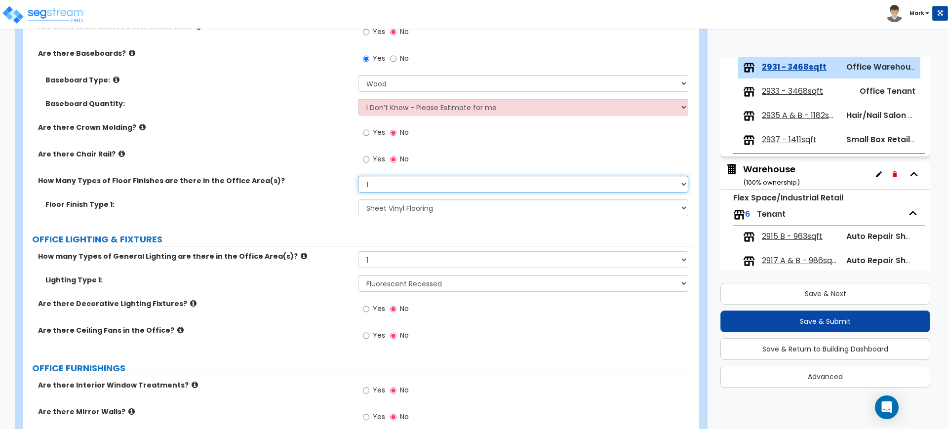
click at [379, 184] on select "None 1 2 3" at bounding box center [523, 184] width 330 height 17
select select "2"
click at [358, 176] on select "None 1 2 3" at bounding box center [523, 184] width 330 height 17
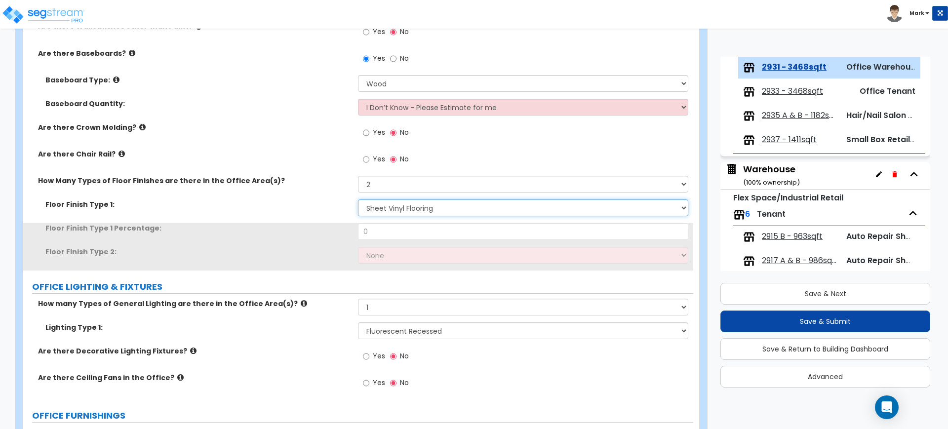
click at [375, 206] on select "None Tile Flooring Hardwood Flooring Resilient Laminate Flooring VCT Flooring S…" at bounding box center [523, 207] width 330 height 17
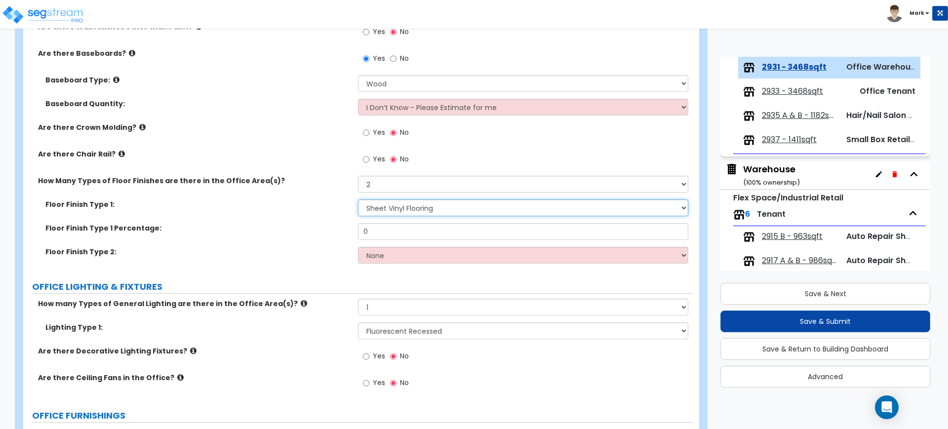
select select "3"
click at [358, 199] on select "None Tile Flooring Hardwood Flooring Resilient Laminate Flooring VCT Flooring S…" at bounding box center [523, 207] width 330 height 17
drag, startPoint x: 386, startPoint y: 233, endPoint x: 350, endPoint y: 226, distance: 35.9
click at [352, 226] on div "Floor Finish Type 1 Percentage: 0" at bounding box center [358, 235] width 670 height 24
type input "50"
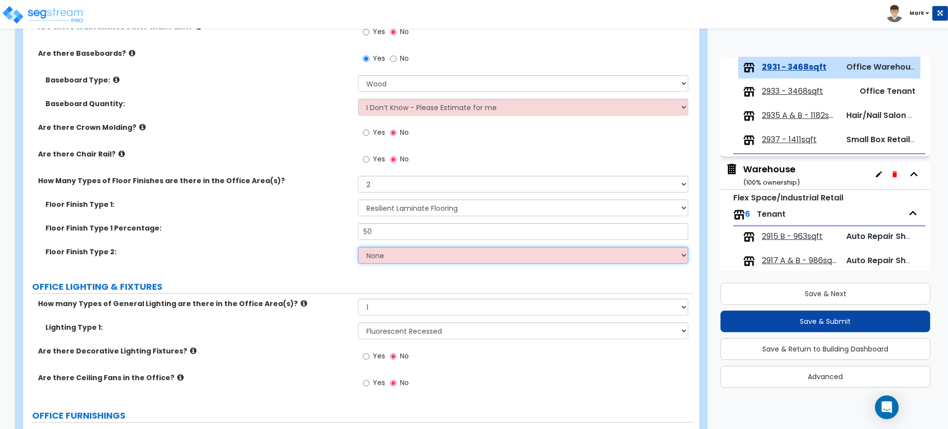
click at [400, 258] on select "None Tile Flooring Hardwood Flooring Resilient Laminate Flooring VCT Flooring S…" at bounding box center [523, 255] width 330 height 17
click at [358, 247] on select "None Tile Flooring Hardwood Flooring Resilient Laminate Flooring VCT Flooring S…" at bounding box center [523, 255] width 330 height 17
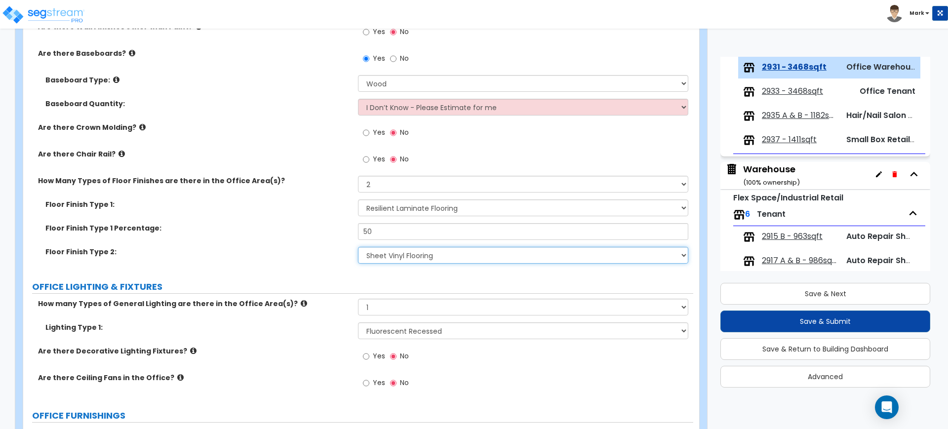
click at [399, 247] on select "None Tile Flooring Hardwood Flooring Resilient Laminate Flooring VCT Flooring S…" at bounding box center [523, 255] width 330 height 17
select select "5"
click at [358, 247] on select "None Tile Flooring Hardwood Flooring Resilient Laminate Flooring VCT Flooring S…" at bounding box center [523, 255] width 330 height 17
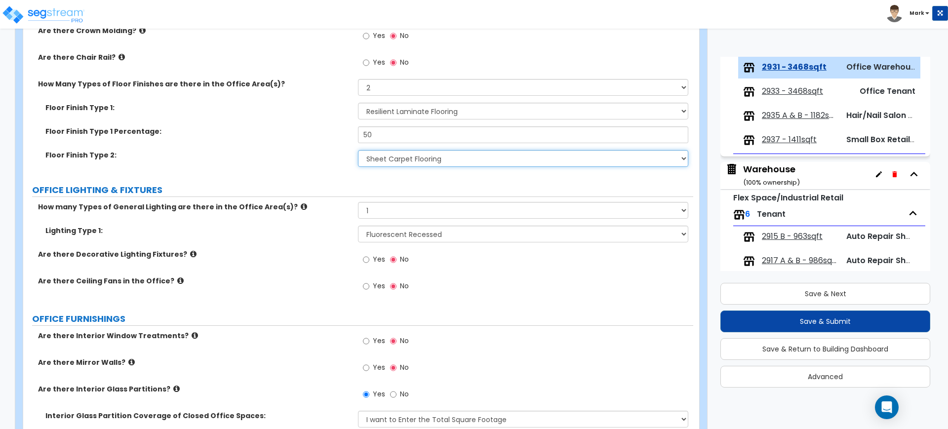
scroll to position [1049, 0]
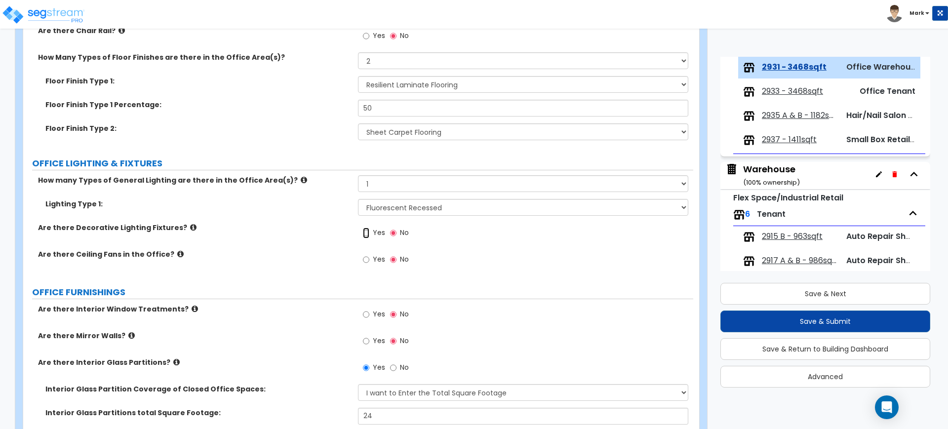
click at [367, 234] on input "Yes" at bounding box center [366, 233] width 6 height 11
radio input "true"
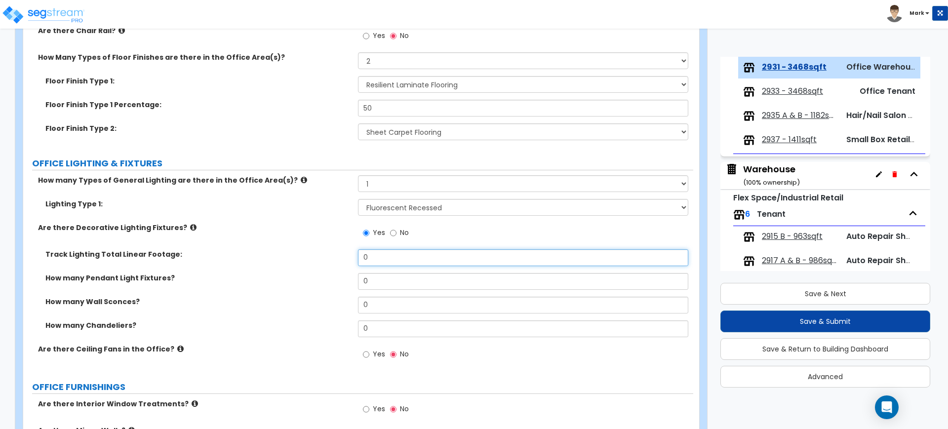
drag, startPoint x: 387, startPoint y: 266, endPoint x: 361, endPoint y: 264, distance: 26.2
click at [362, 265] on input "0" at bounding box center [523, 257] width 330 height 17
drag, startPoint x: 375, startPoint y: 281, endPoint x: 354, endPoint y: 281, distance: 21.2
click at [354, 281] on div "How many Pendant Light Fixtures? 0" at bounding box center [358, 285] width 670 height 24
type input "2"
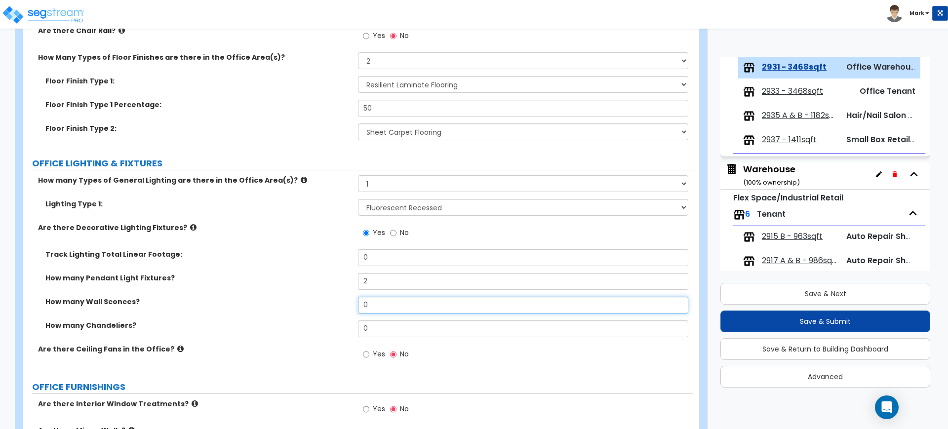
drag, startPoint x: 365, startPoint y: 297, endPoint x: 359, endPoint y: 294, distance: 6.9
click at [360, 296] on div "Track Lighting Total Linear Footage: 0 How many Pendant Light Fixtures? 2 How m…" at bounding box center [358, 296] width 655 height 95
type input "1"
type input "2"
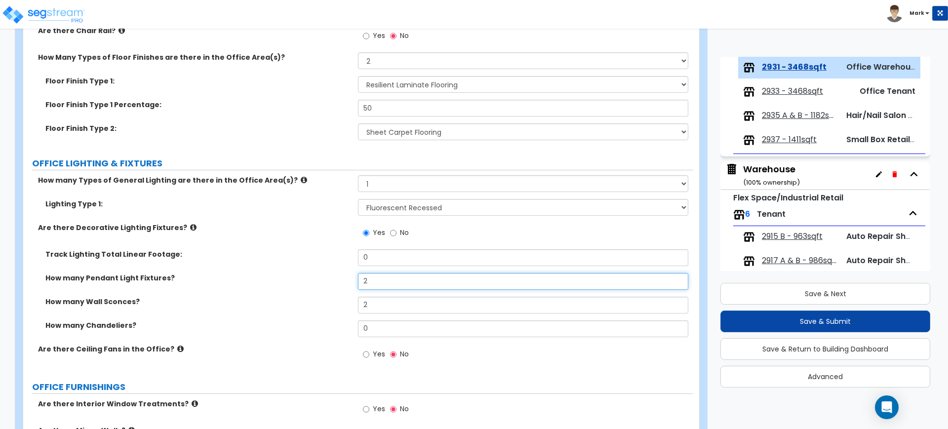
drag, startPoint x: 383, startPoint y: 285, endPoint x: 358, endPoint y: 282, distance: 24.9
click at [358, 282] on input "2" at bounding box center [523, 281] width 330 height 17
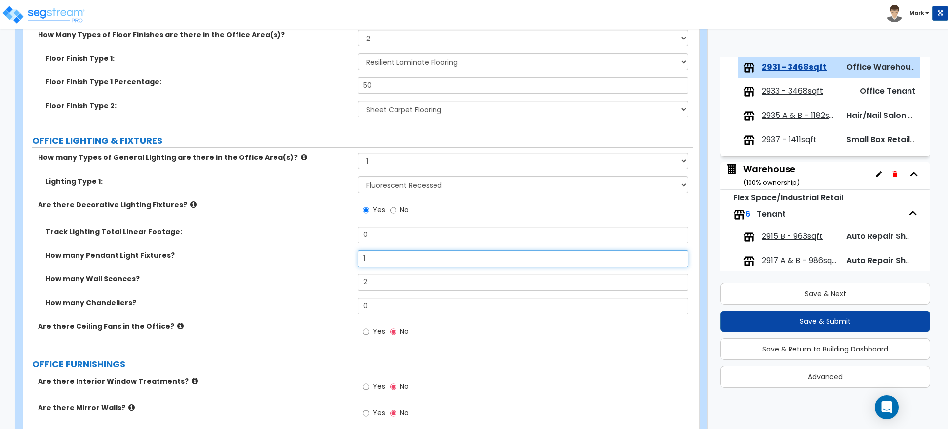
scroll to position [1111, 0]
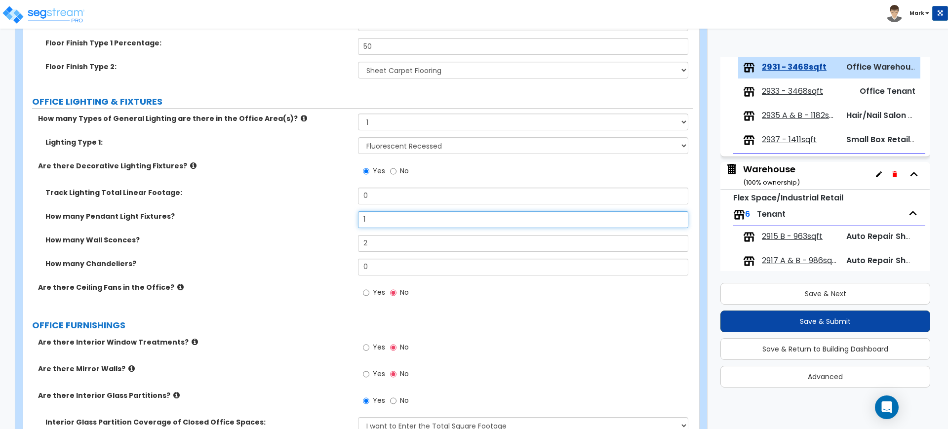
type input "1"
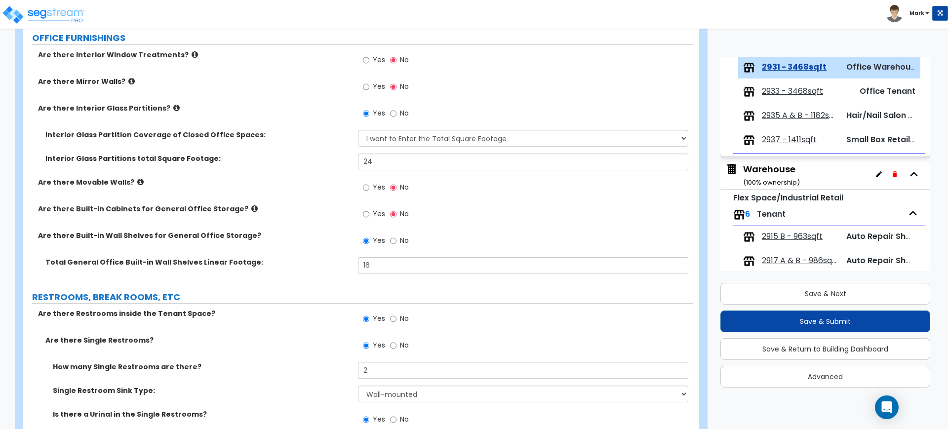
scroll to position [1419, 0]
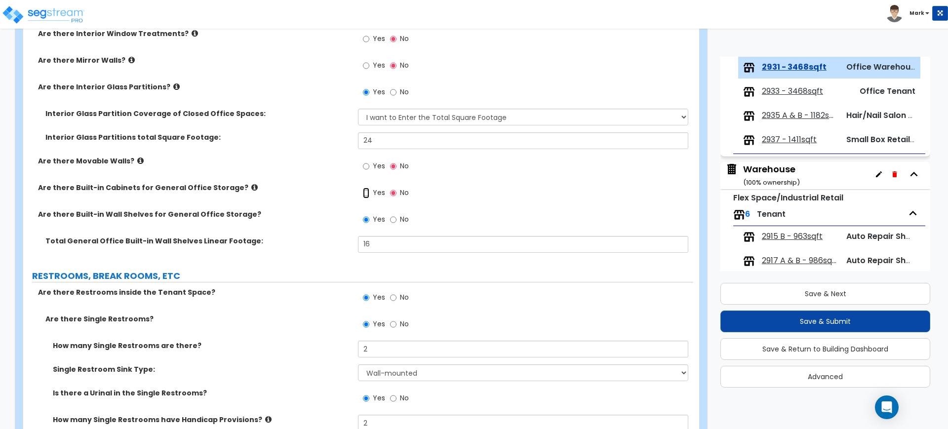
click at [367, 192] on input "Yes" at bounding box center [366, 193] width 6 height 11
radio input "true"
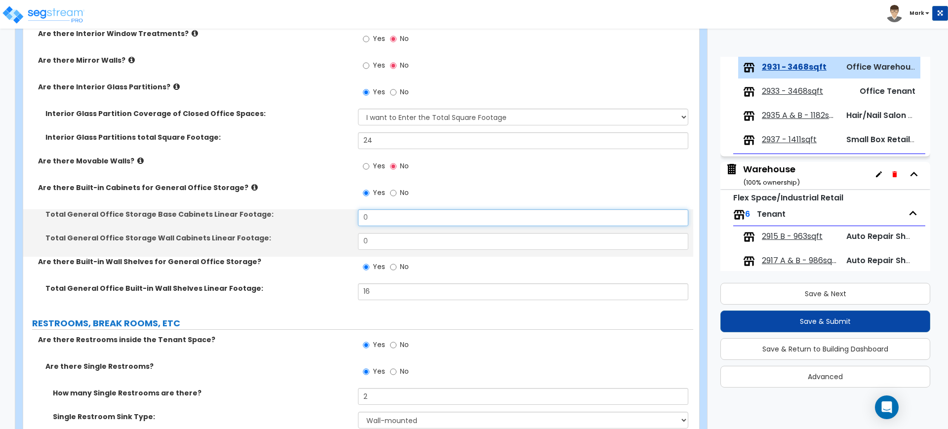
drag, startPoint x: 353, startPoint y: 220, endPoint x: 323, endPoint y: 217, distance: 30.7
click at [332, 219] on div "Total General Office Storage Base Cabinets Linear Footage: 0" at bounding box center [358, 221] width 670 height 24
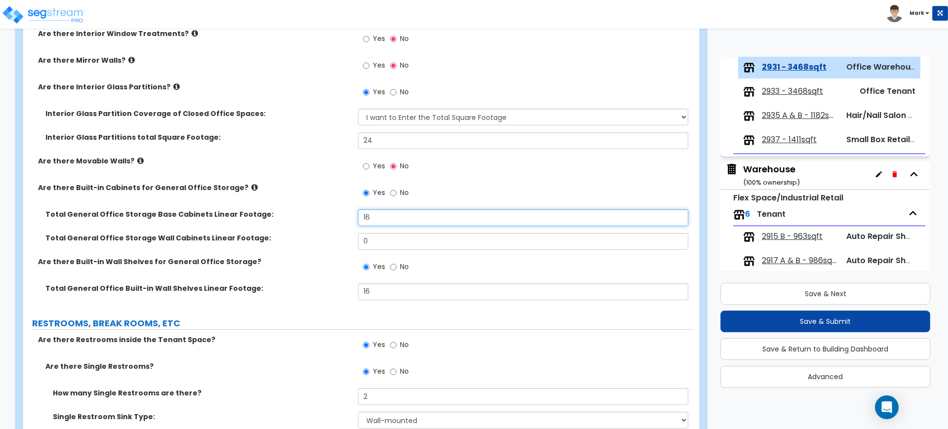
type input "16"
drag, startPoint x: 371, startPoint y: 239, endPoint x: 351, endPoint y: 240, distance: 19.8
click at [351, 240] on div "Total General Office Storage Wall Cabinets Linear Footage: 0" at bounding box center [358, 245] width 670 height 24
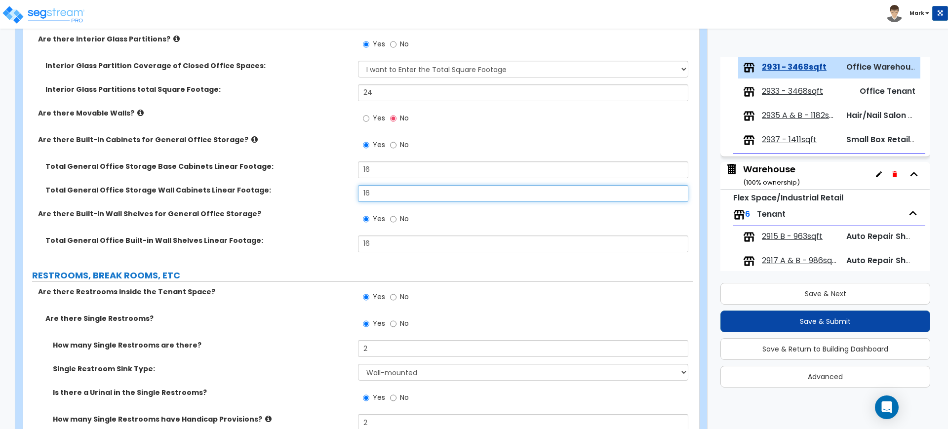
scroll to position [1481, 0]
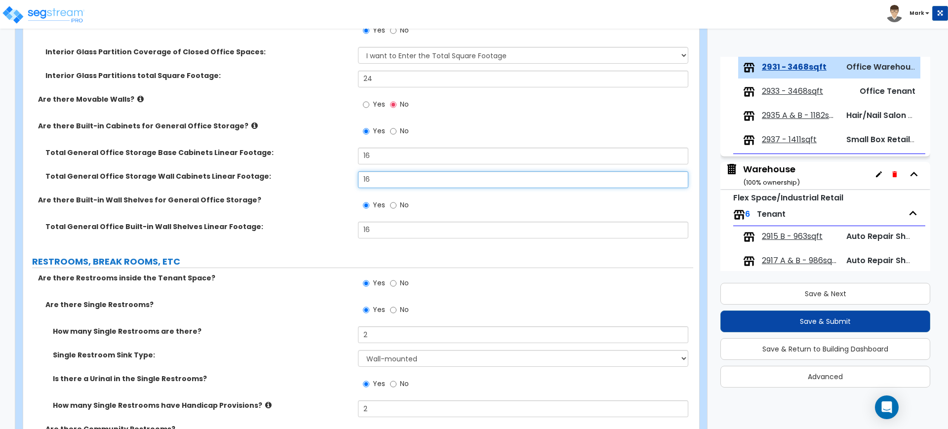
type input "16"
drag, startPoint x: 375, startPoint y: 228, endPoint x: 331, endPoint y: 231, distance: 44.0
click at [331, 230] on div "Total General Office Built-in Wall Shelves Linear Footage: 16" at bounding box center [358, 234] width 670 height 24
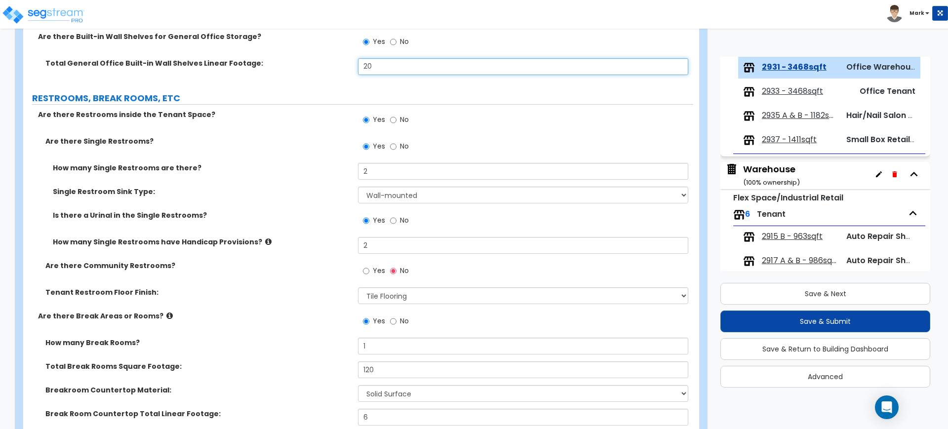
scroll to position [1666, 0]
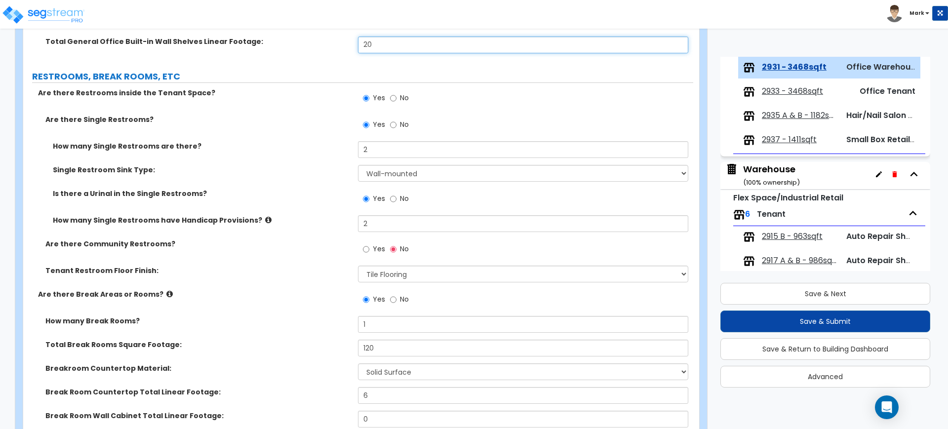
type input "20"
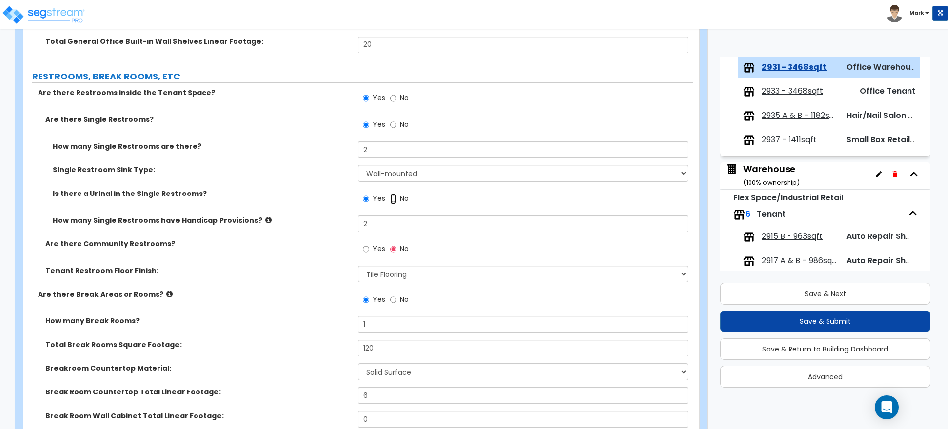
click at [392, 198] on input "No" at bounding box center [393, 198] width 6 height 11
radio input "false"
radio input "true"
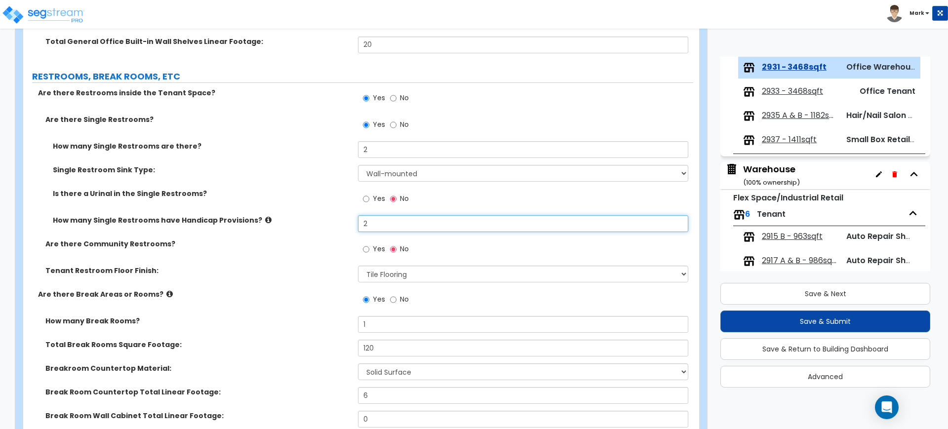
drag, startPoint x: 371, startPoint y: 224, endPoint x: 335, endPoint y: 223, distance: 36.5
click at [335, 223] on div "How many Single Restrooms have Handicap Provisions? 2" at bounding box center [358, 227] width 670 height 24
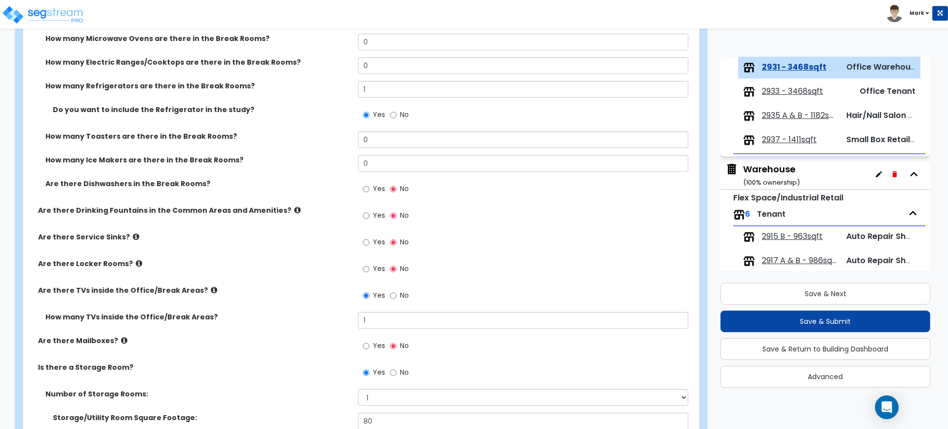
scroll to position [2159, 0]
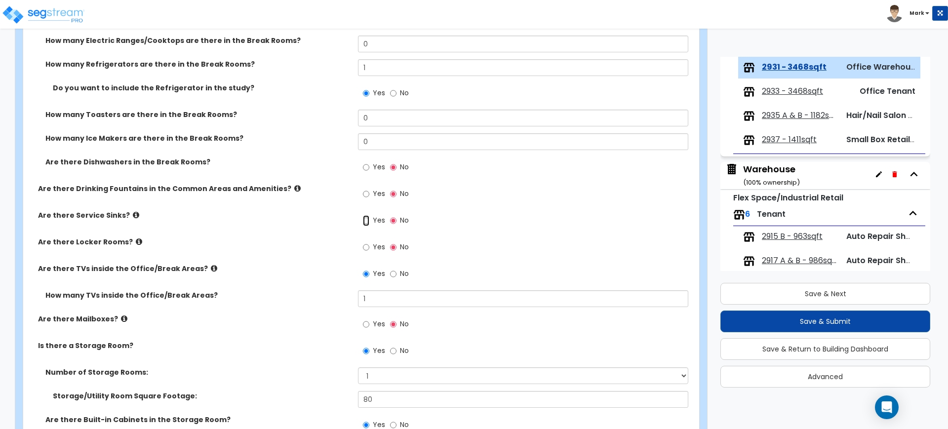
click at [363, 217] on input "Yes" at bounding box center [366, 220] width 6 height 11
radio input "true"
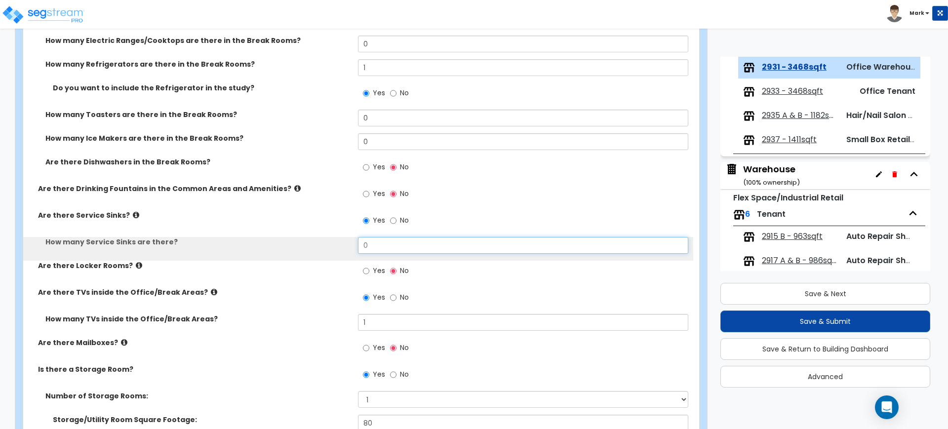
drag, startPoint x: 349, startPoint y: 247, endPoint x: 339, endPoint y: 247, distance: 10.9
click at [339, 247] on div "How many Service Sinks are there? 0" at bounding box center [358, 249] width 670 height 24
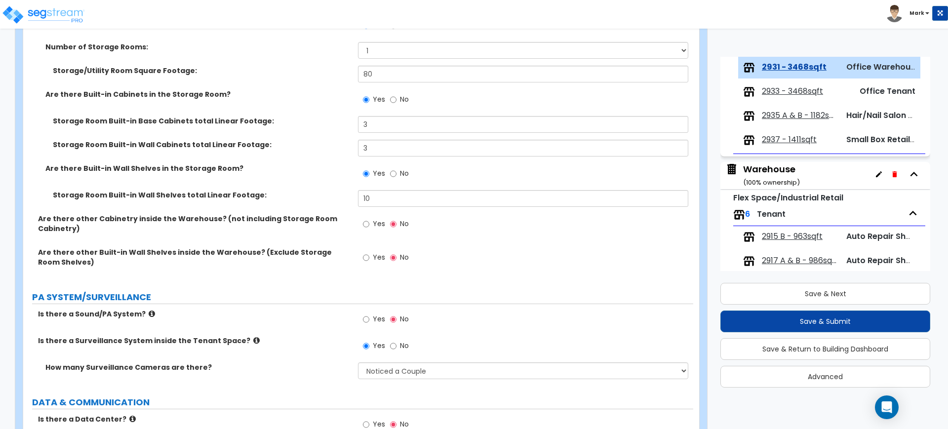
scroll to position [2530, 0]
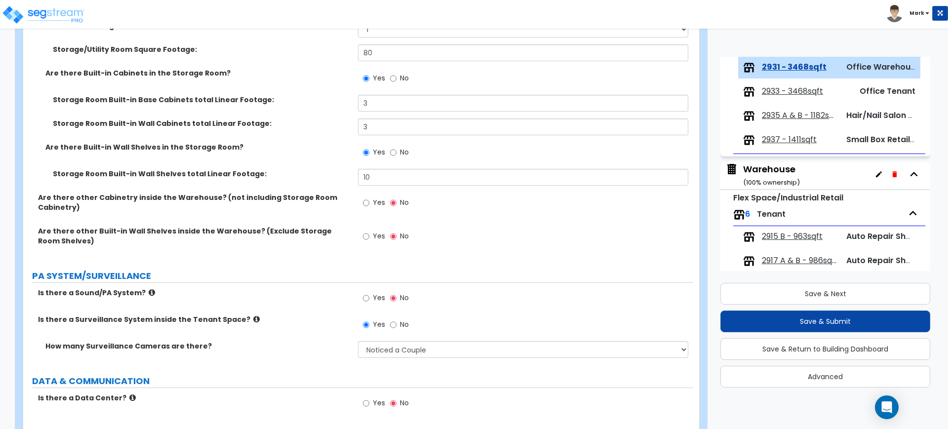
type input "1"
click at [366, 202] on input "Yes" at bounding box center [366, 202] width 6 height 11
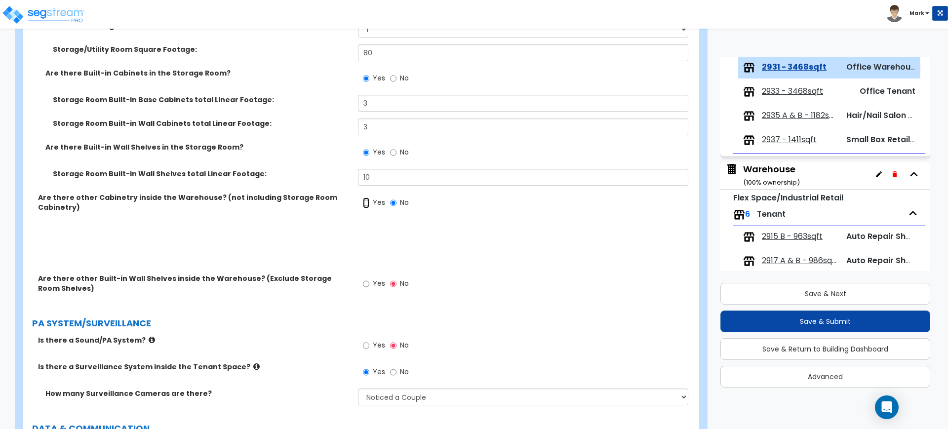
radio input "true"
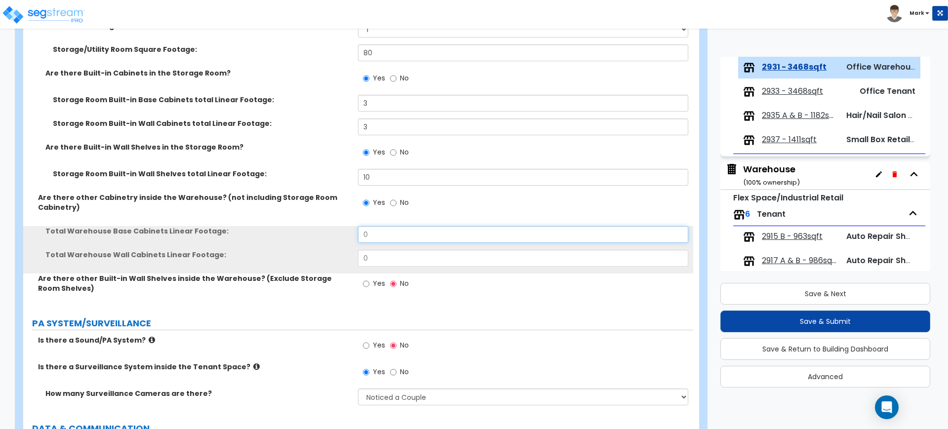
click at [328, 231] on div "Total Warehouse Base Cabinets Linear Footage: 0" at bounding box center [358, 238] width 670 height 24
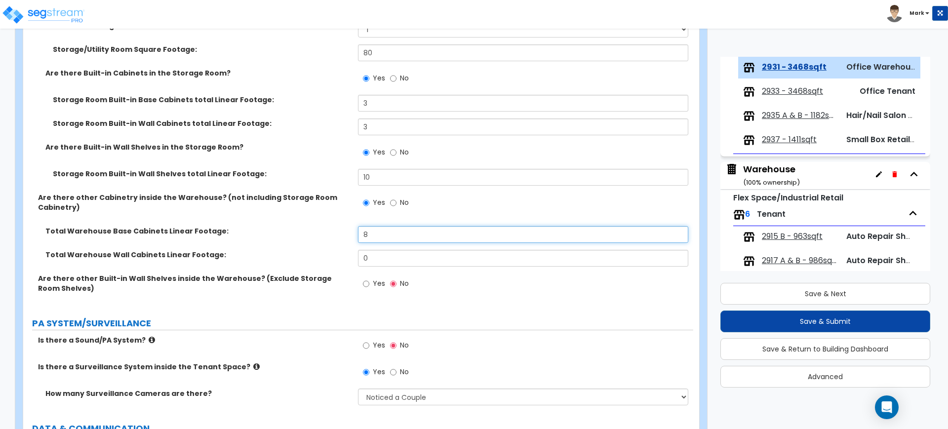
type input "8"
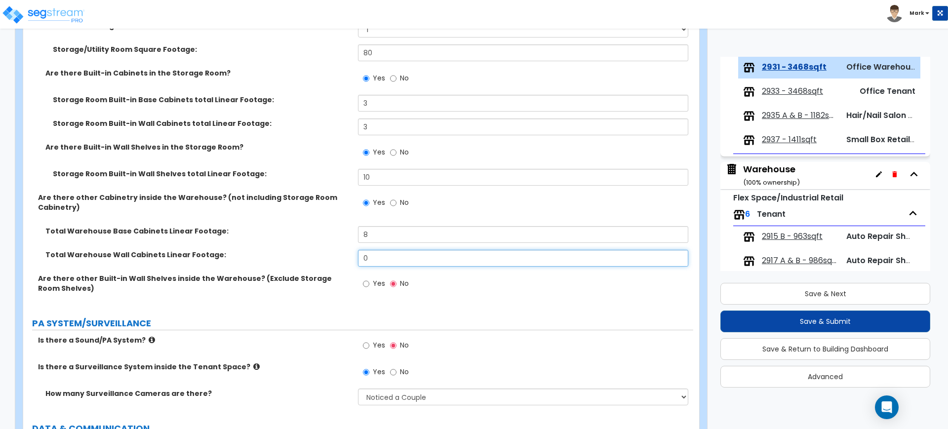
drag, startPoint x: 382, startPoint y: 256, endPoint x: 349, endPoint y: 258, distance: 32.7
click at [362, 260] on input "0" at bounding box center [523, 258] width 330 height 17
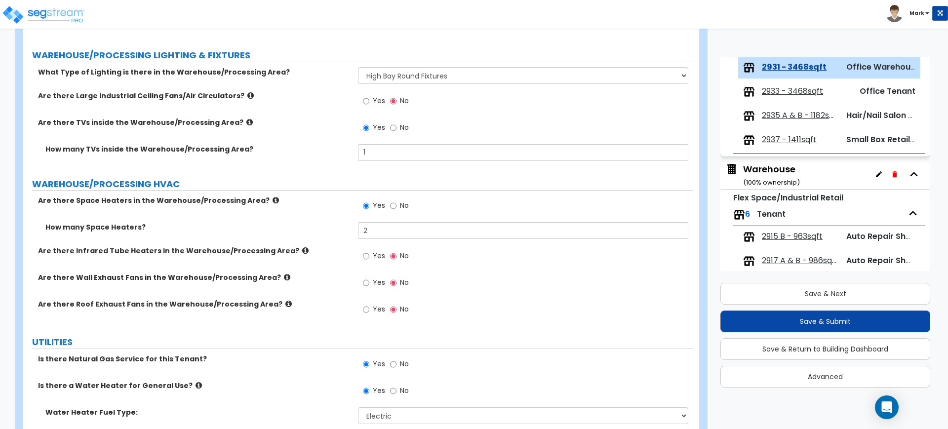
scroll to position [4250, 0]
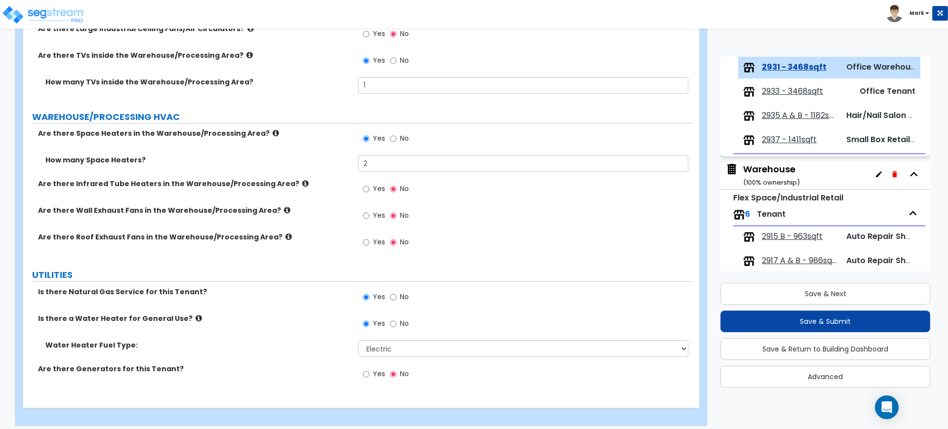
type input "8"
click at [782, 90] on span "2933 - 3468sqft" at bounding box center [792, 91] width 61 height 11
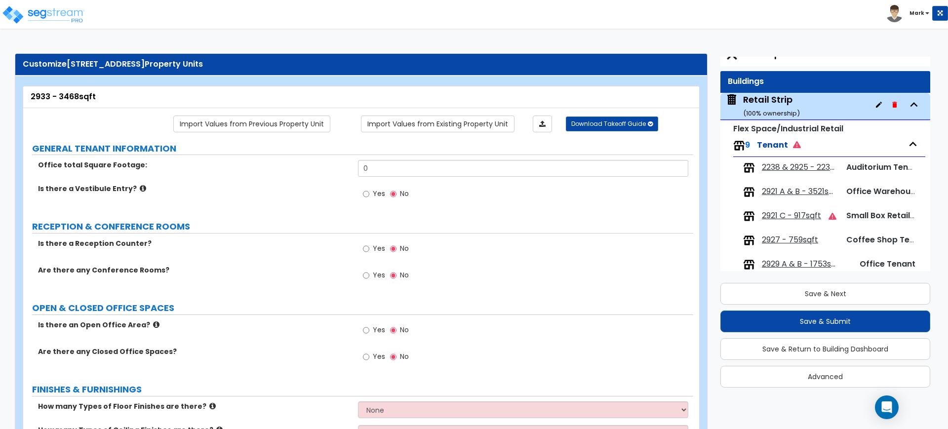
scroll to position [13, 0]
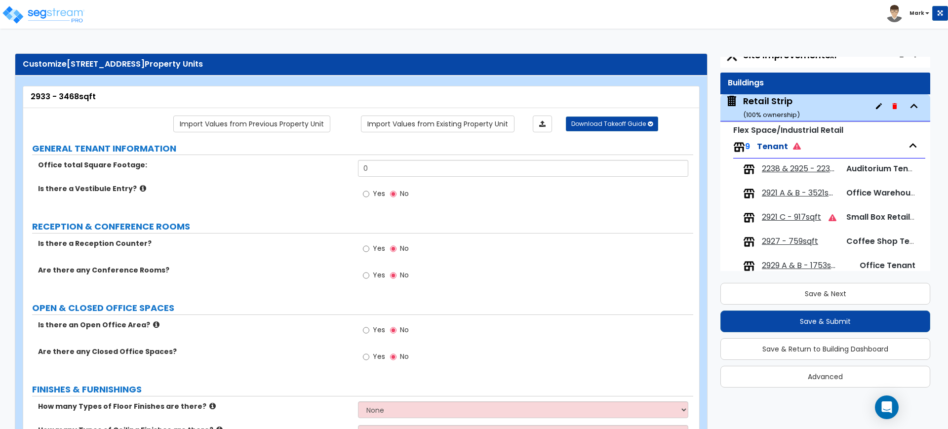
click at [798, 215] on span "2921 C - 917sqft" at bounding box center [791, 217] width 59 height 11
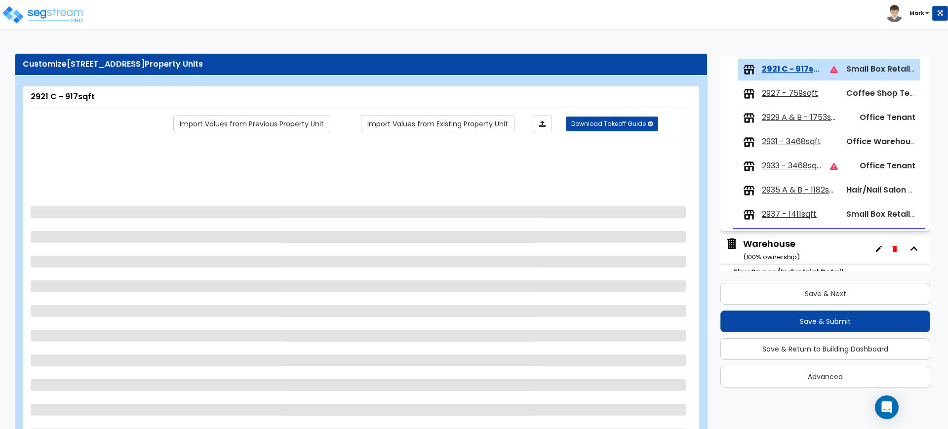
scroll to position [163, 0]
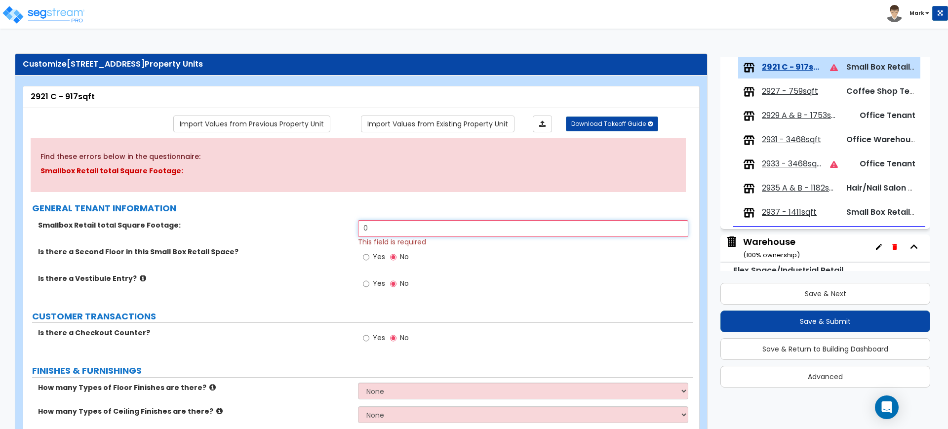
drag, startPoint x: 378, startPoint y: 227, endPoint x: 316, endPoint y: 225, distance: 61.7
click at [316, 225] on div "Smallbox Retail total Square Footage: 0 This field is required" at bounding box center [358, 233] width 670 height 27
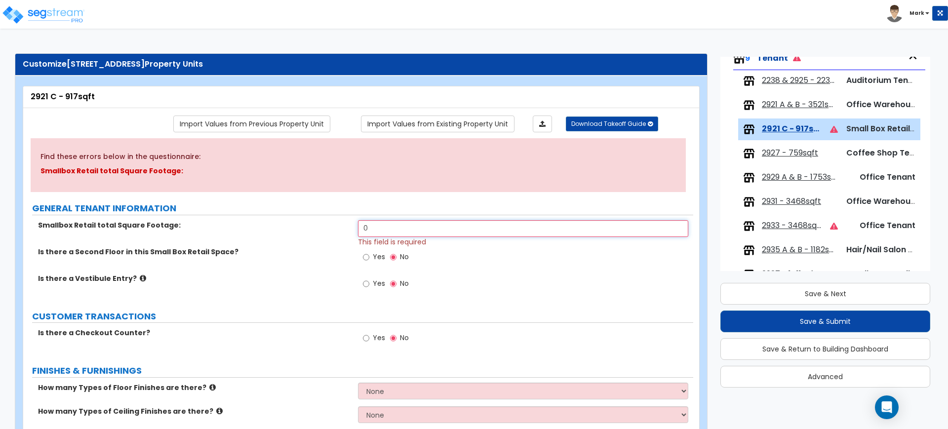
scroll to position [39, 0]
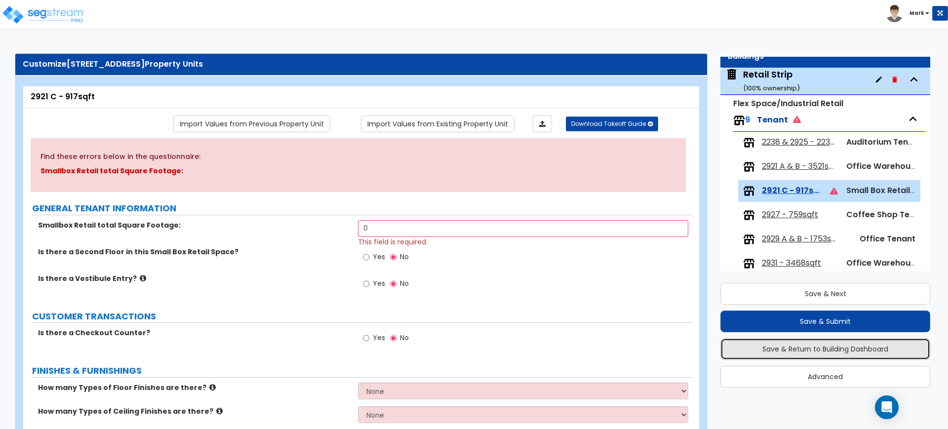
click at [842, 349] on button "Save & Return to Building Dashboard" at bounding box center [825, 349] width 210 height 22
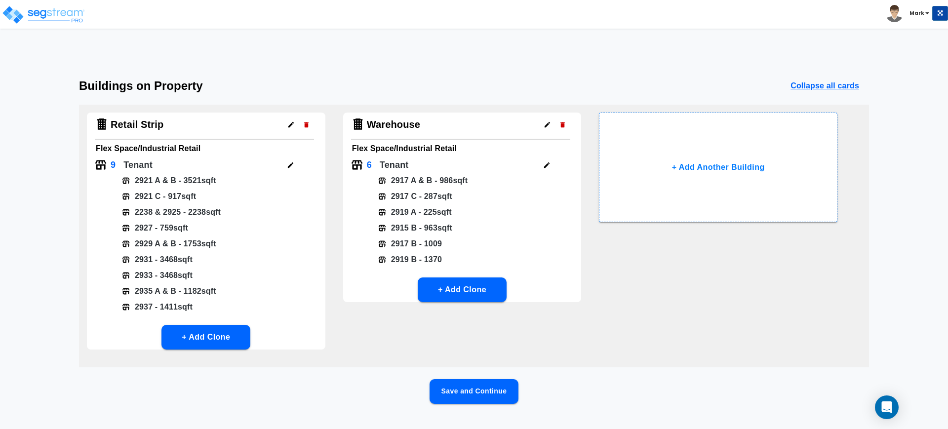
click at [292, 167] on icon "button" at bounding box center [290, 164] width 7 height 7
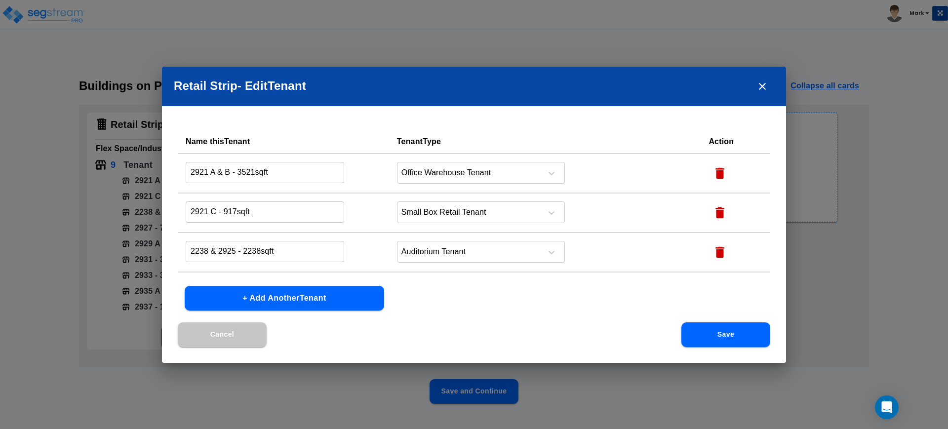
scroll to position [185, 0]
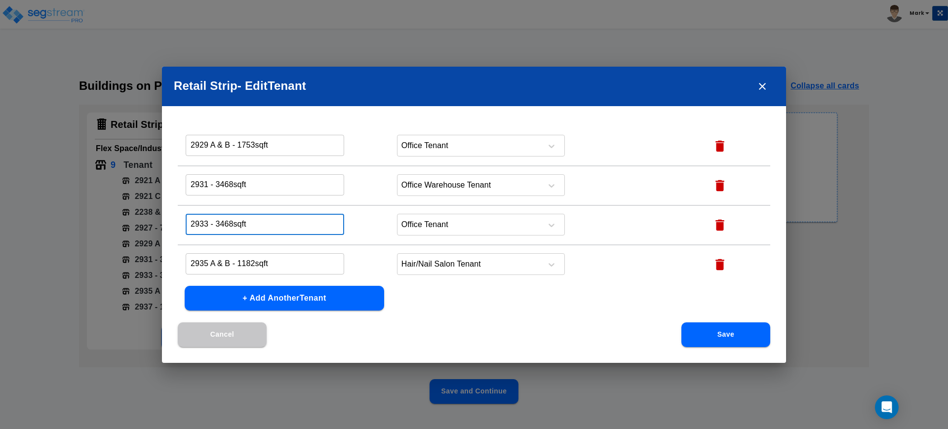
drag, startPoint x: 234, startPoint y: 220, endPoint x: 217, endPoint y: 220, distance: 17.8
click at [217, 220] on input "2933 - 3468sqft" at bounding box center [265, 224] width 158 height 21
type input "2933 - 1259sqft"
click at [546, 223] on icon at bounding box center [551, 225] width 10 height 10
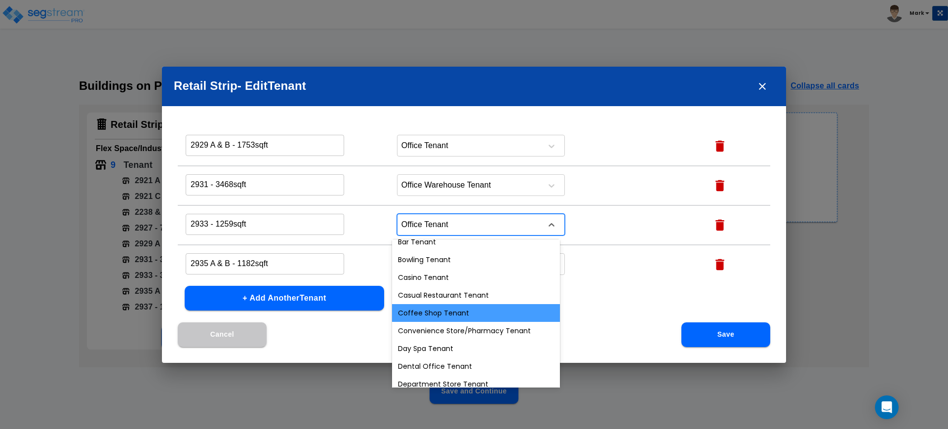
scroll to position [123, 0]
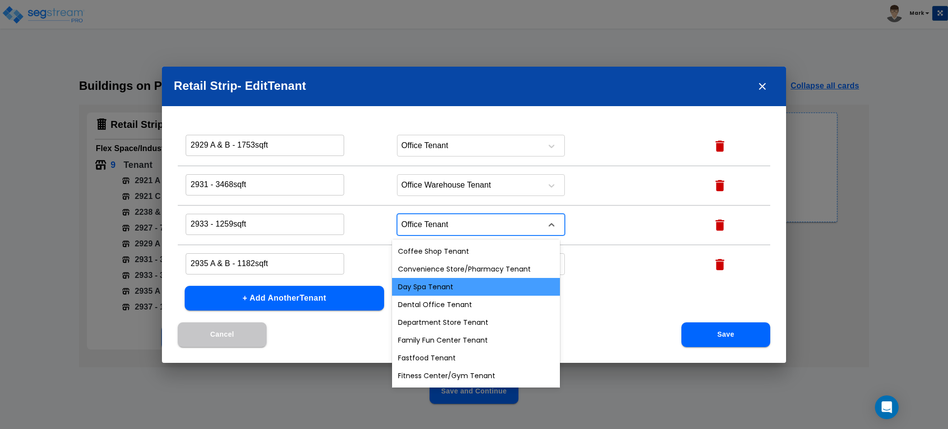
click at [440, 283] on div "Day Spa Tenant" at bounding box center [476, 287] width 168 height 18
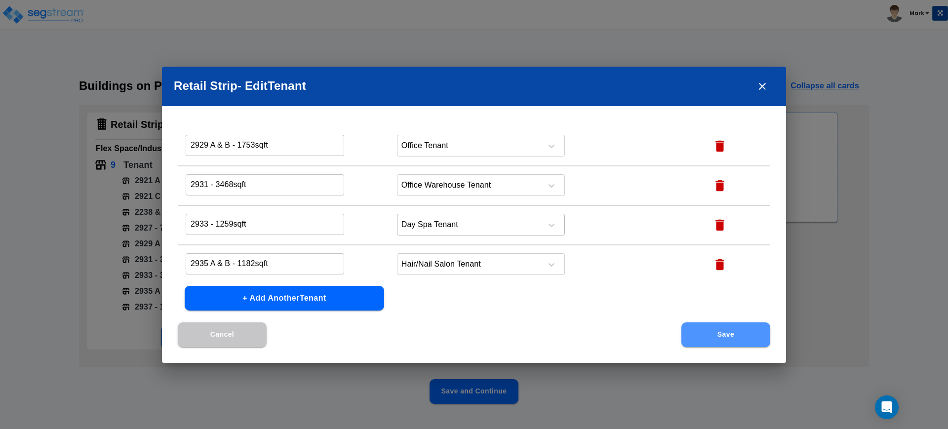
click at [714, 336] on button "Save" at bounding box center [725, 334] width 89 height 25
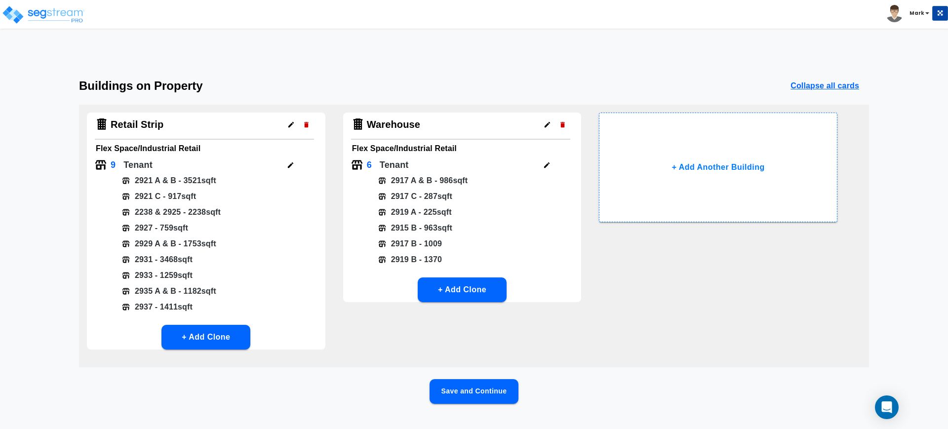
click at [478, 389] on button "Save and Continue" at bounding box center [473, 391] width 89 height 25
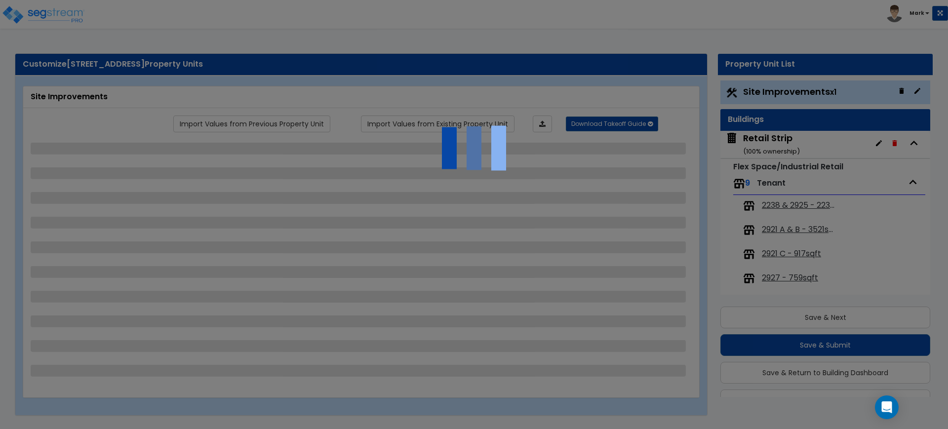
scroll to position [24, 0]
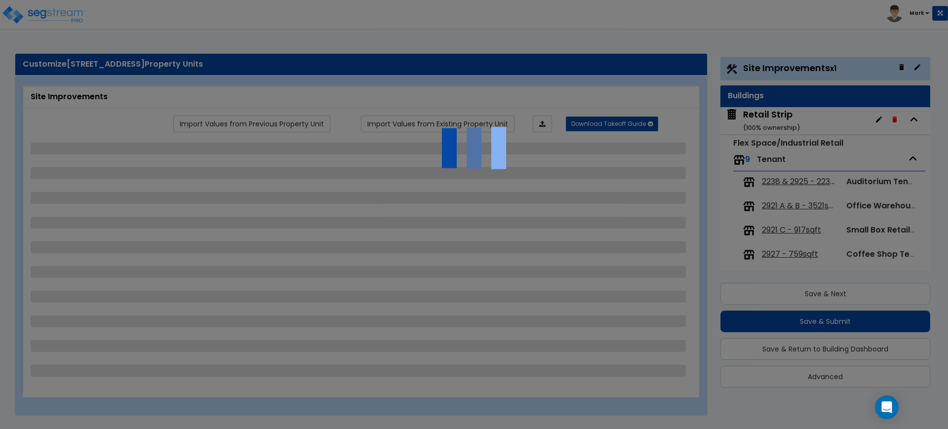
select select "2"
select select "1"
select select "2"
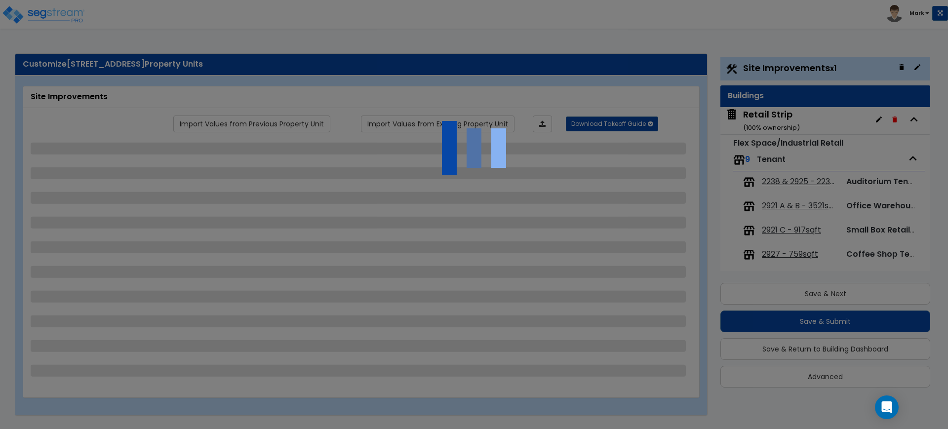
select select "1"
select select "2"
select select "4"
select select "2"
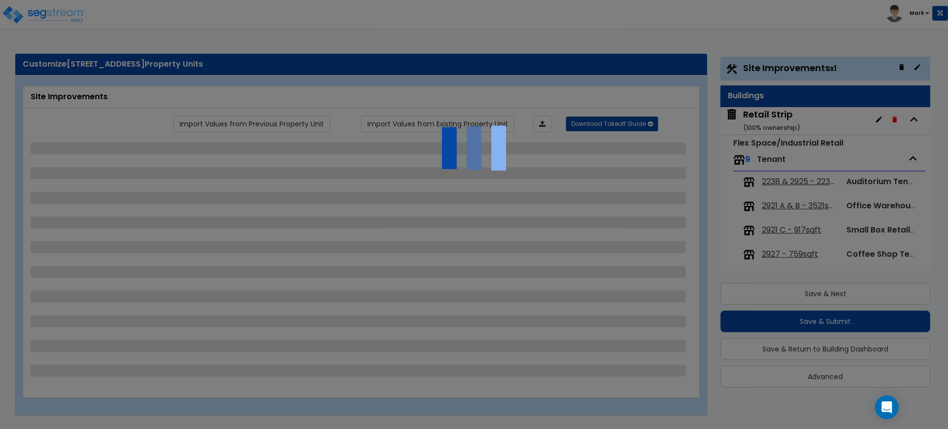
select select "1"
select select "4"
select select "2"
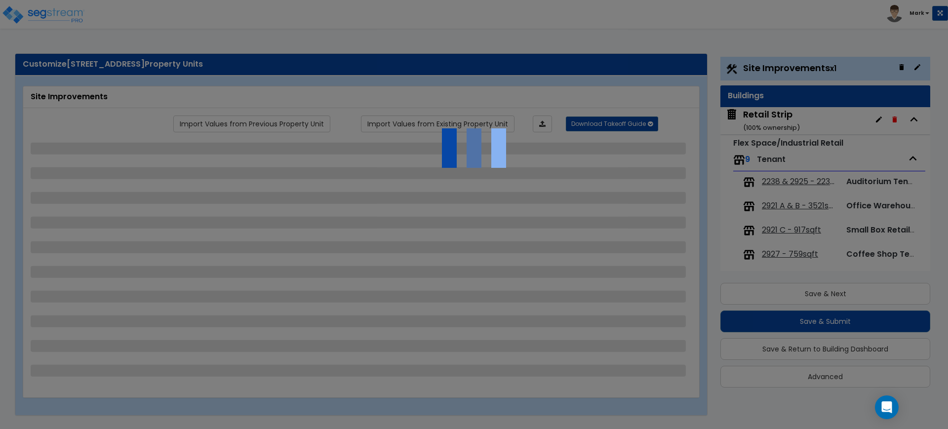
select select "1"
select select "2"
select select "1"
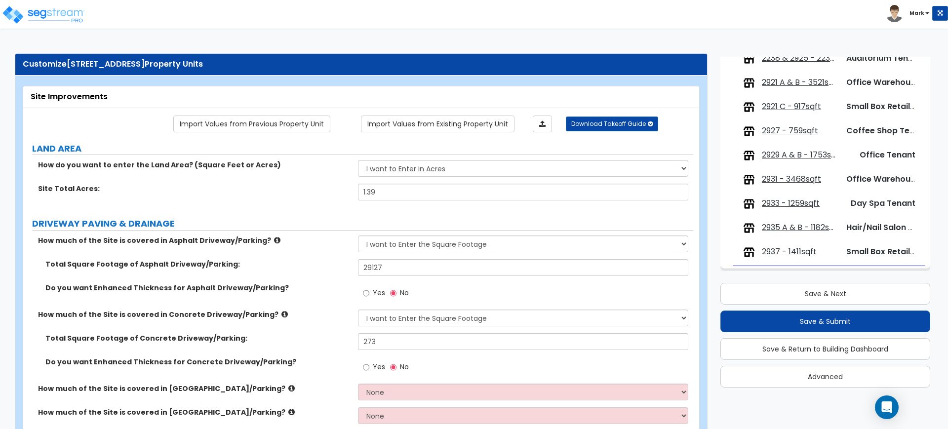
scroll to position [62, 0]
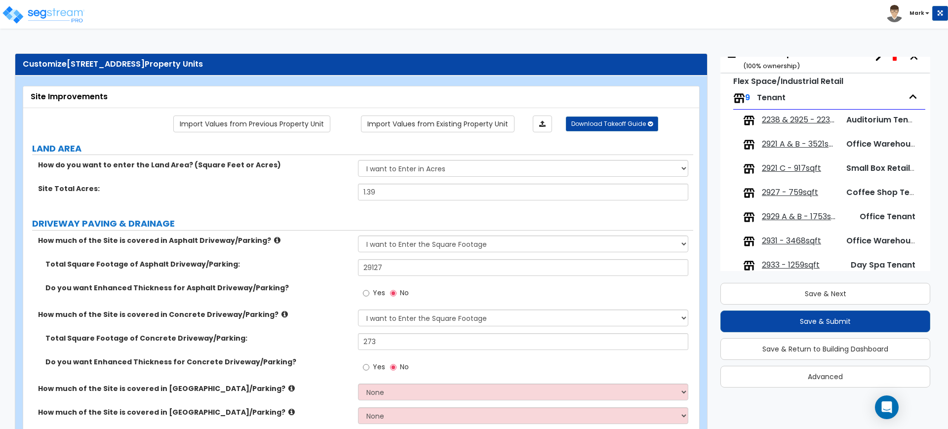
click at [794, 143] on span "2921 A & B - 3521sqft" at bounding box center [800, 144] width 76 height 11
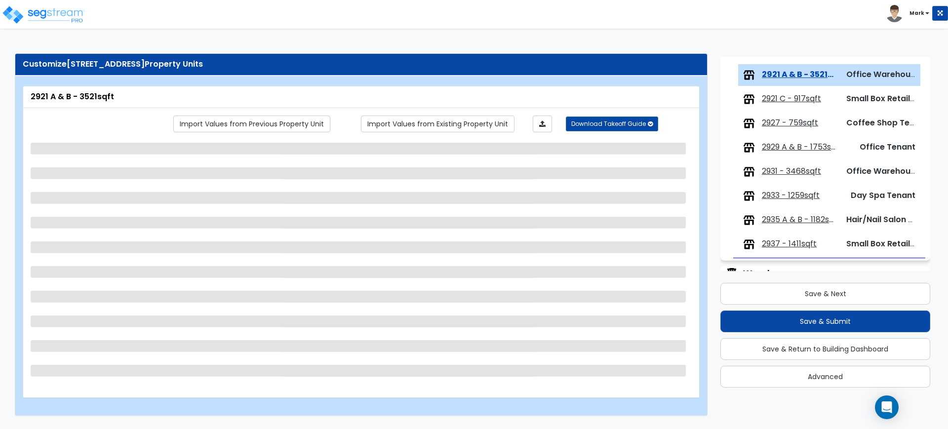
scroll to position [139, 0]
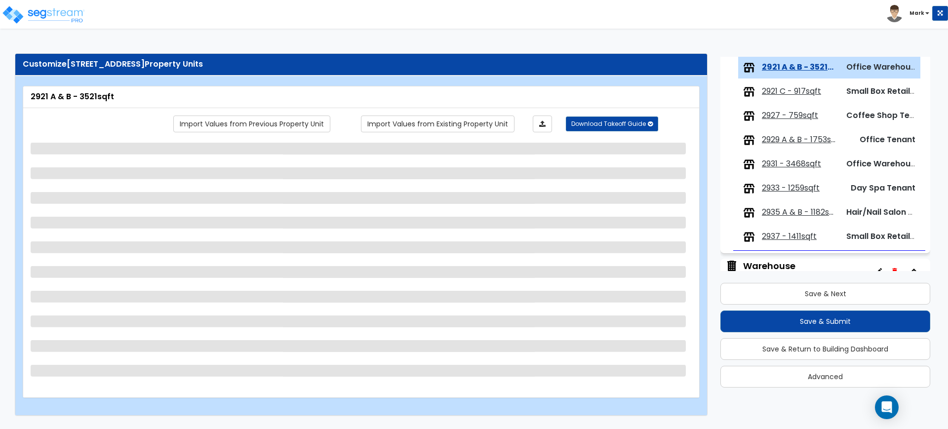
select select "2"
select select "1"
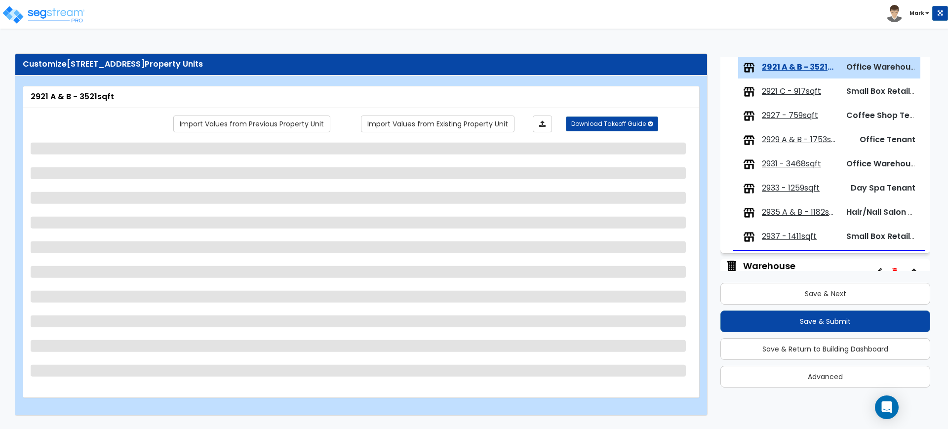
select select "2"
select select "1"
select select "6"
select select "1"
select select "4"
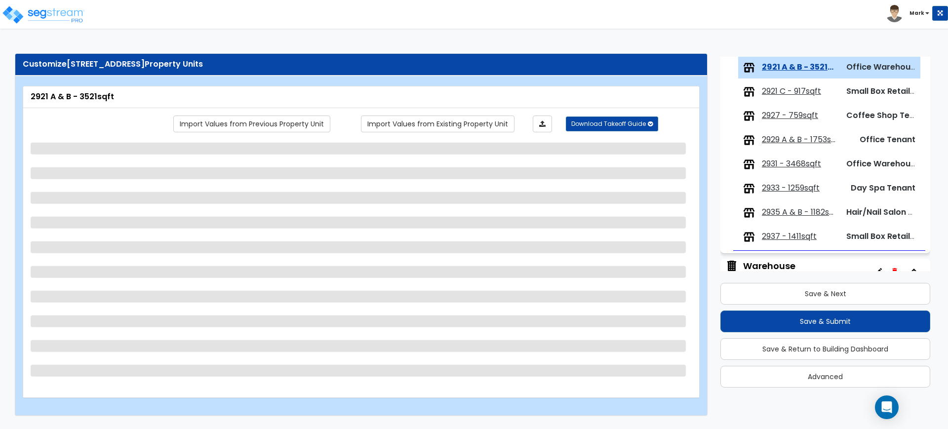
select select "5"
select select "1"
select select "2"
select select "1"
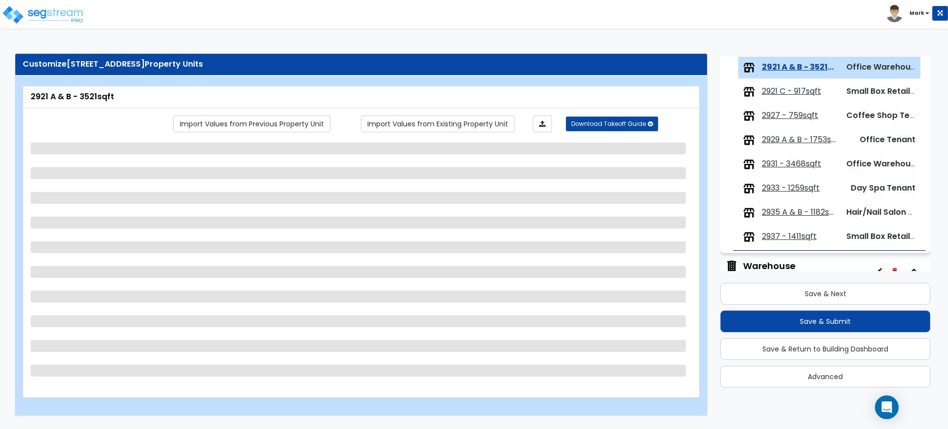
select select "1"
select select "2"
select select "1"
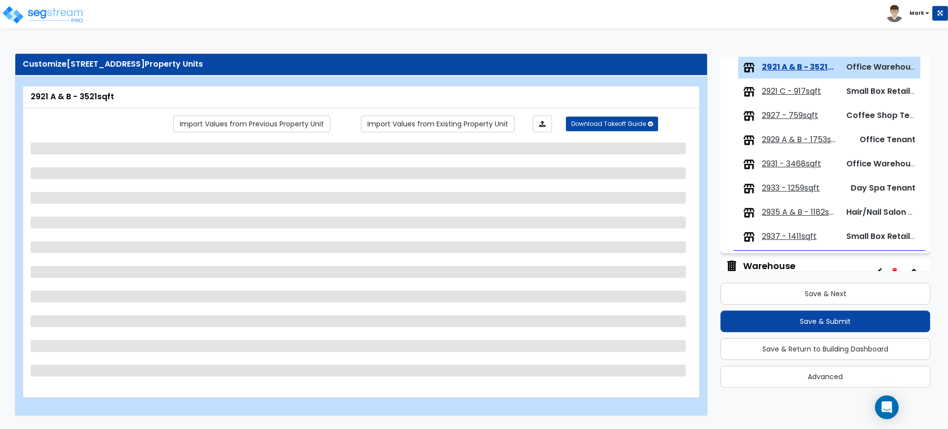
select select "2"
select select "10"
select select "1"
select select "2"
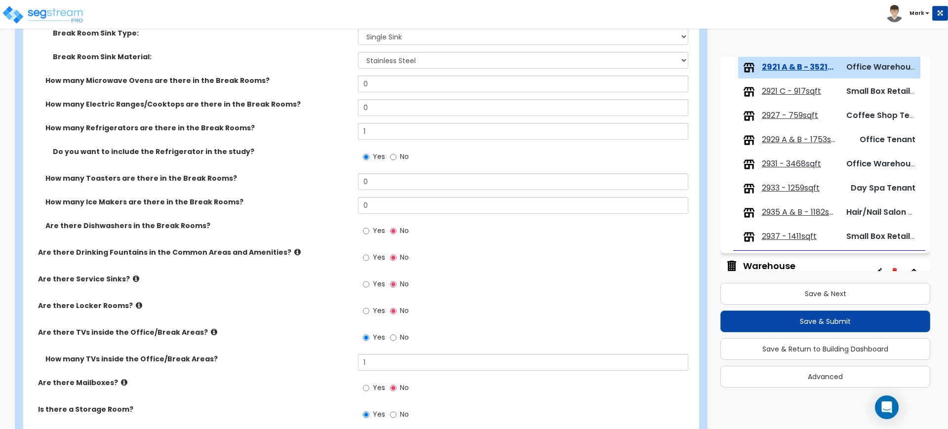
scroll to position [1913, 0]
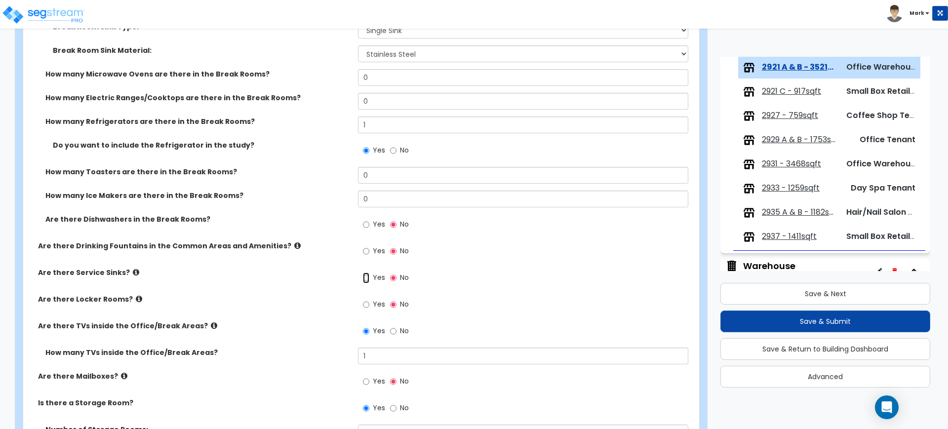
click at [365, 278] on input "Yes" at bounding box center [366, 277] width 6 height 11
radio input "true"
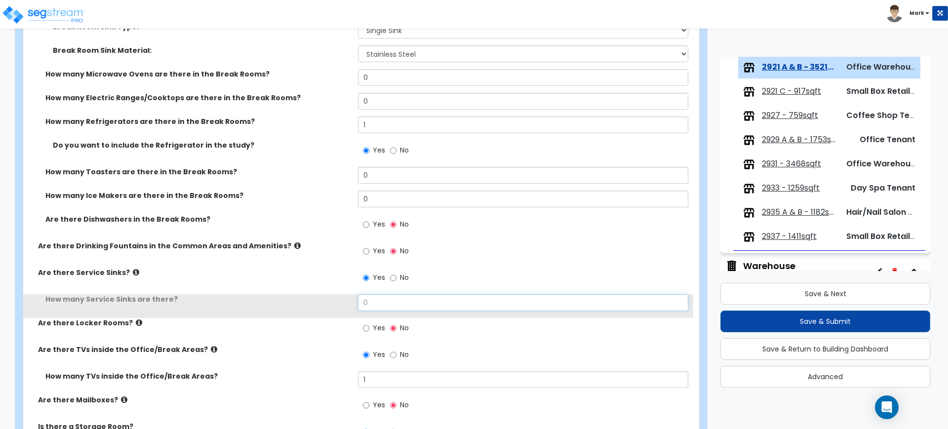
drag, startPoint x: 384, startPoint y: 298, endPoint x: 343, endPoint y: 306, distance: 42.2
click at [343, 306] on div "How many Service Sinks are there? 0" at bounding box center [358, 306] width 670 height 24
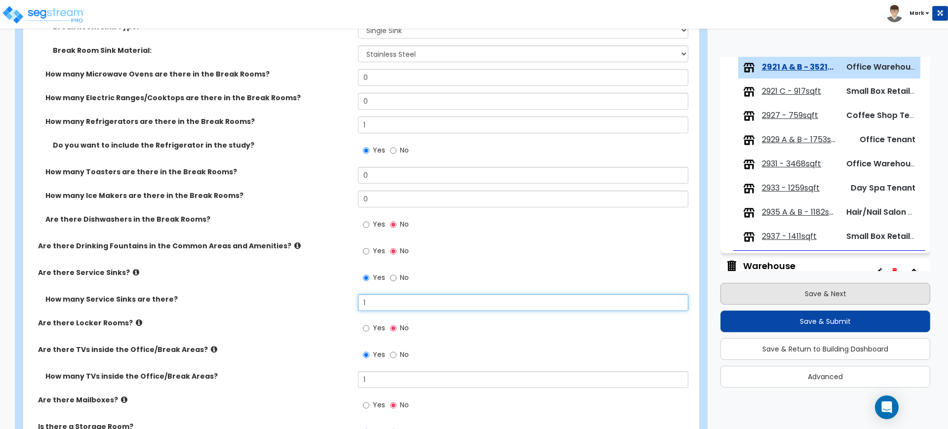
type input "1"
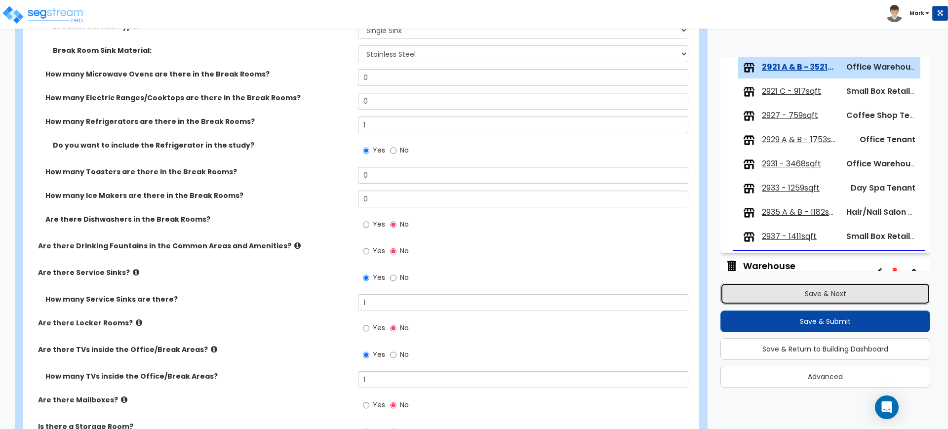
click at [745, 295] on button "Save & Next" at bounding box center [825, 294] width 210 height 22
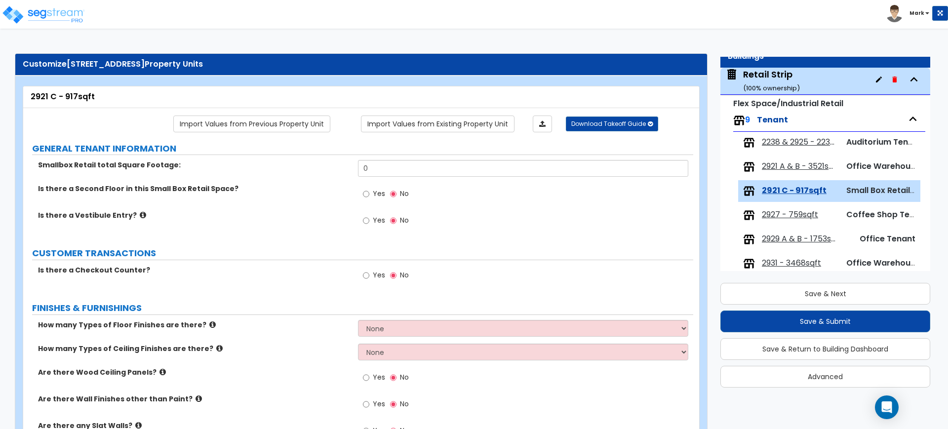
scroll to position [101, 0]
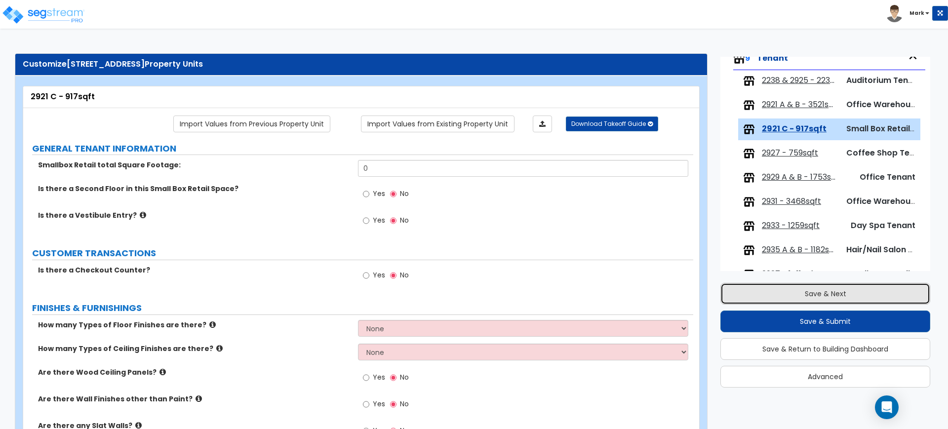
click at [859, 293] on button "Save & Next" at bounding box center [825, 294] width 210 height 22
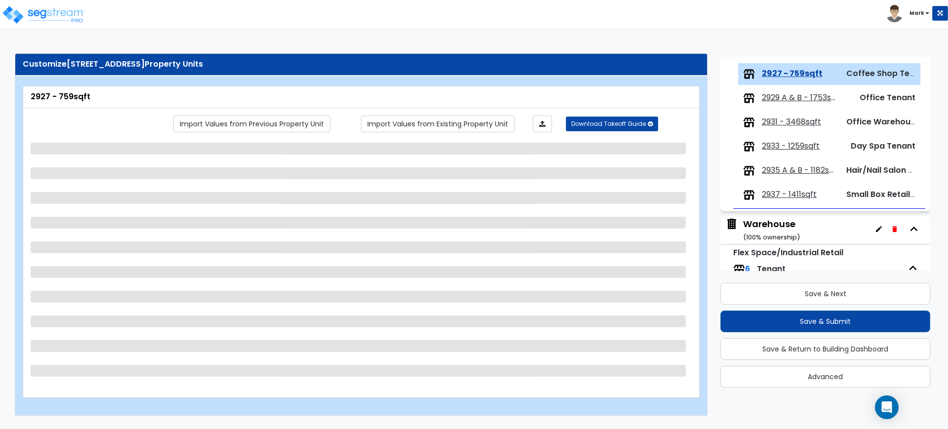
scroll to position [187, 0]
